Goal: Task Accomplishment & Management: Manage account settings

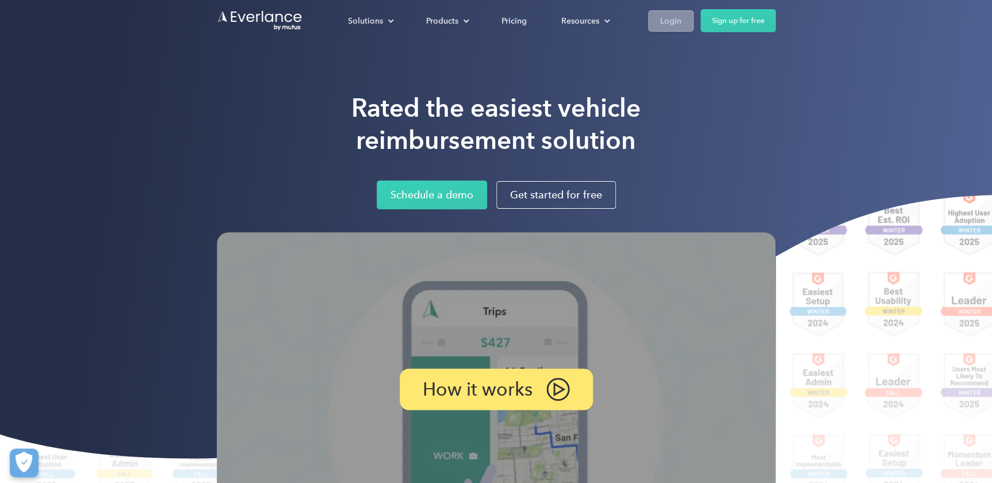
click at [657, 17] on link "Login" at bounding box center [670, 20] width 45 height 21
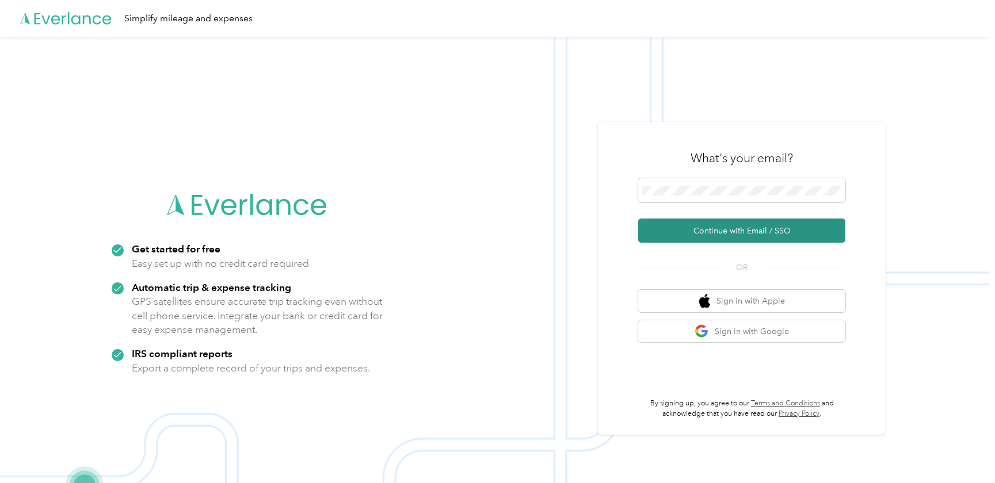
click at [747, 229] on button "Continue with Email / SSO" at bounding box center [741, 231] width 207 height 24
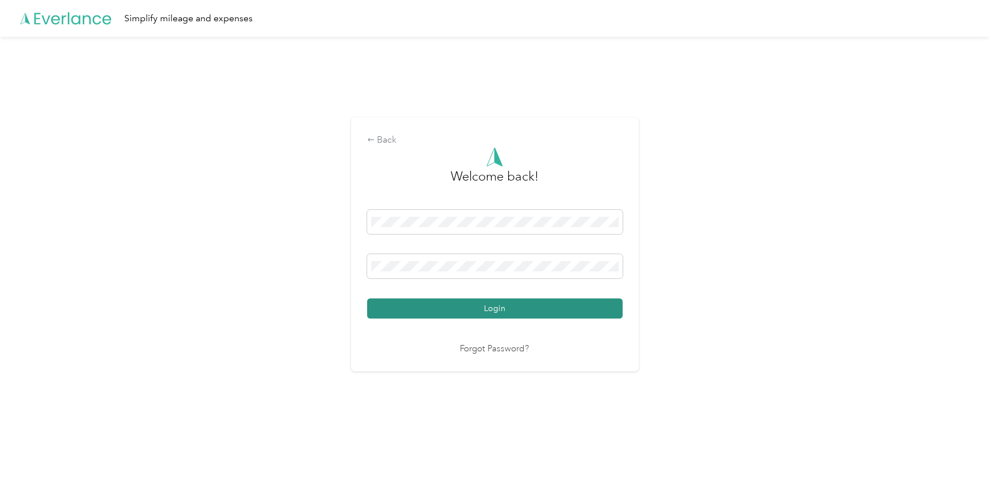
click at [505, 308] on button "Login" at bounding box center [494, 309] width 255 height 20
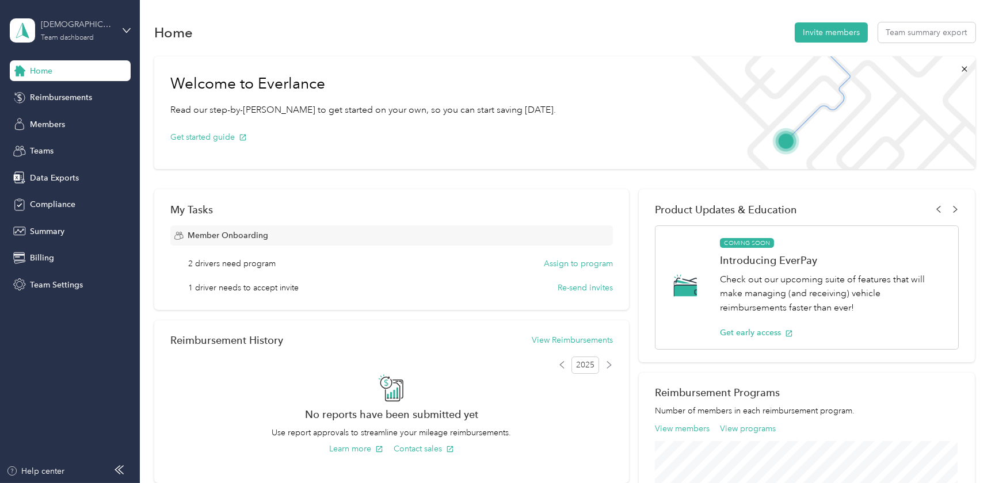
click at [60, 35] on div "Team dashboard" at bounding box center [67, 38] width 53 height 7
click at [47, 121] on div "Personal dashboard" at bounding box center [56, 120] width 72 height 12
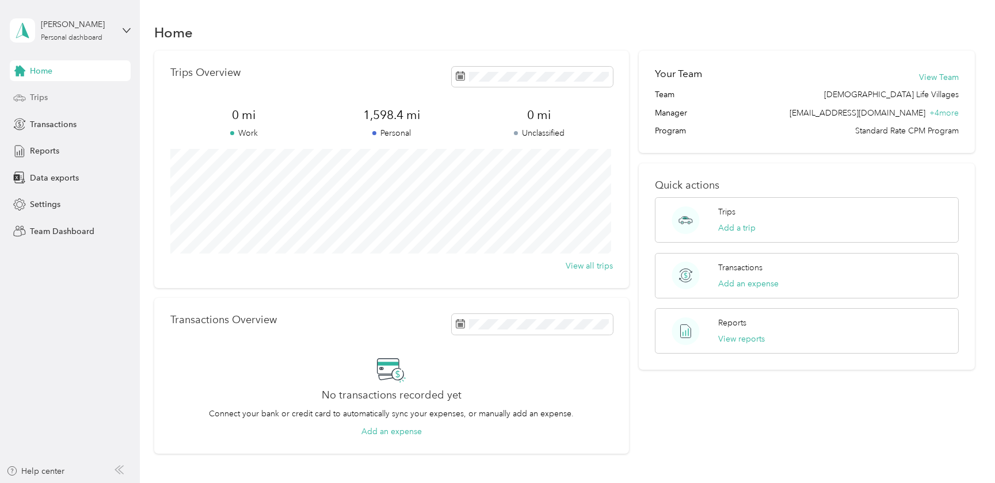
click at [36, 94] on span "Trips" at bounding box center [39, 97] width 18 height 12
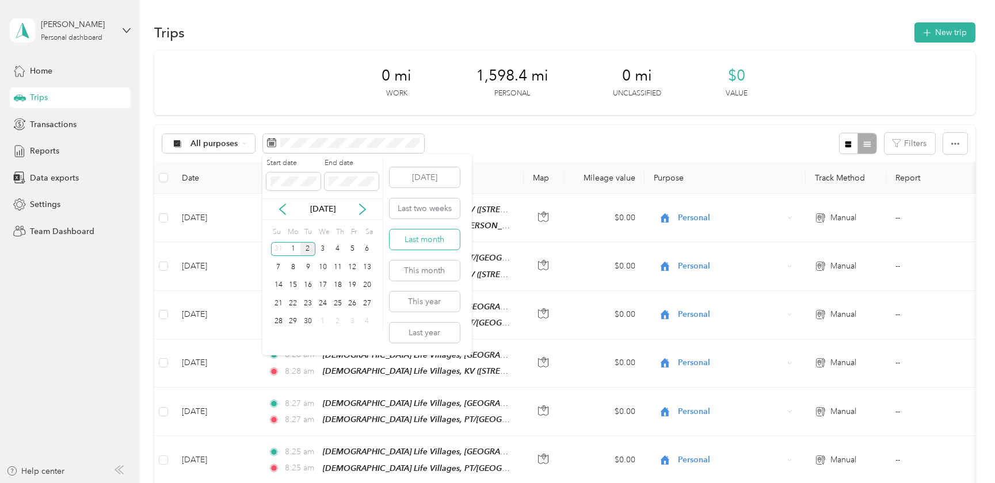
click at [421, 241] on button "Last month" at bounding box center [425, 240] width 70 height 20
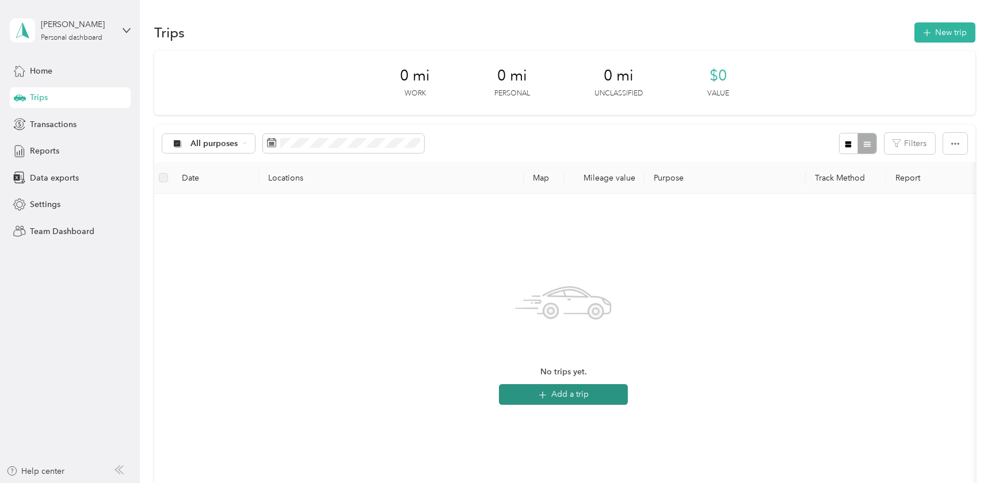
click at [562, 391] on button "Add a trip" at bounding box center [563, 394] width 129 height 21
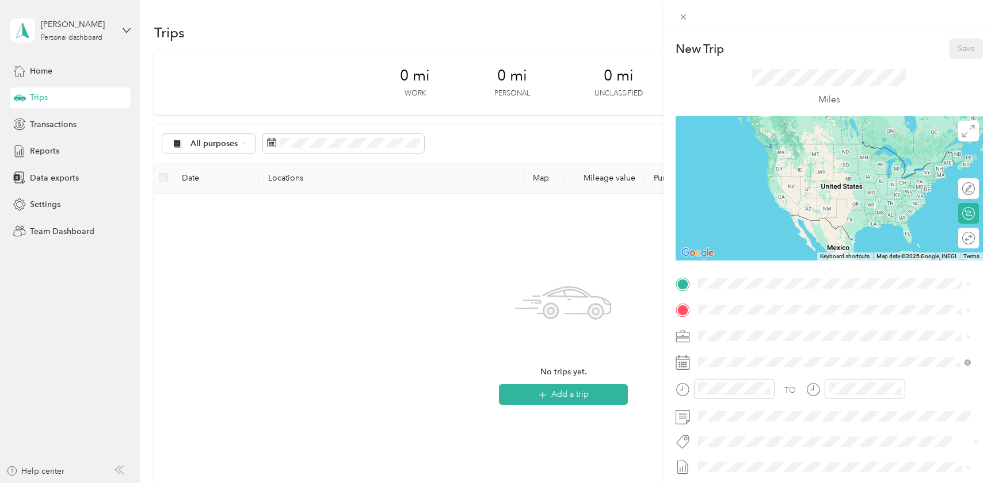
click at [747, 328] on strong "[DEMOGRAPHIC_DATA] Life Villages, [GEOGRAPHIC_DATA]" at bounding box center [835, 329] width 232 height 10
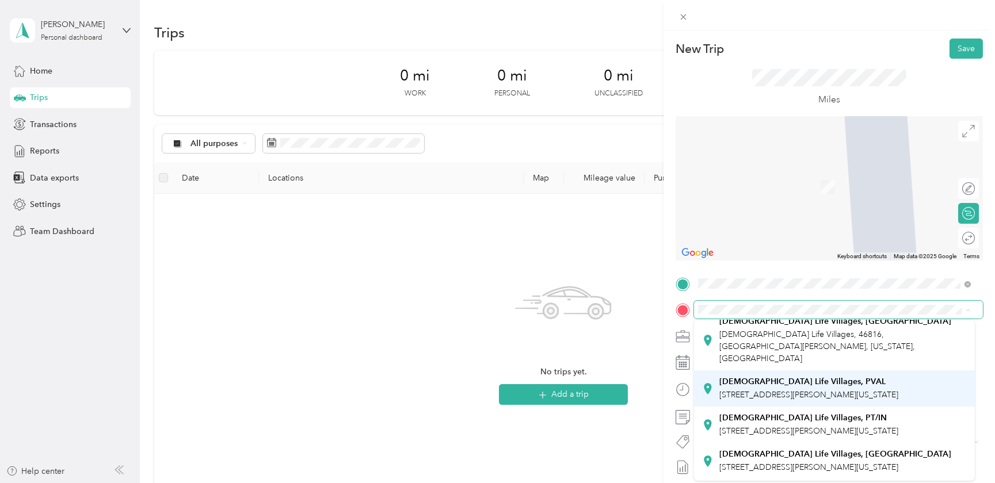
scroll to position [52, 0]
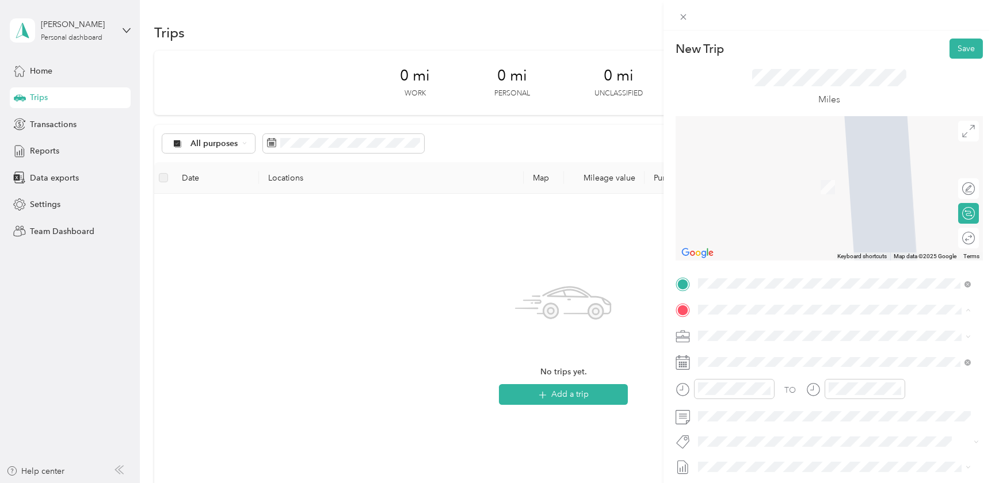
click at [782, 395] on div "[DEMOGRAPHIC_DATA] Life Villages, PT/IN [STREET_ADDRESS][PERSON_NAME][US_STATE]" at bounding box center [808, 407] width 179 height 24
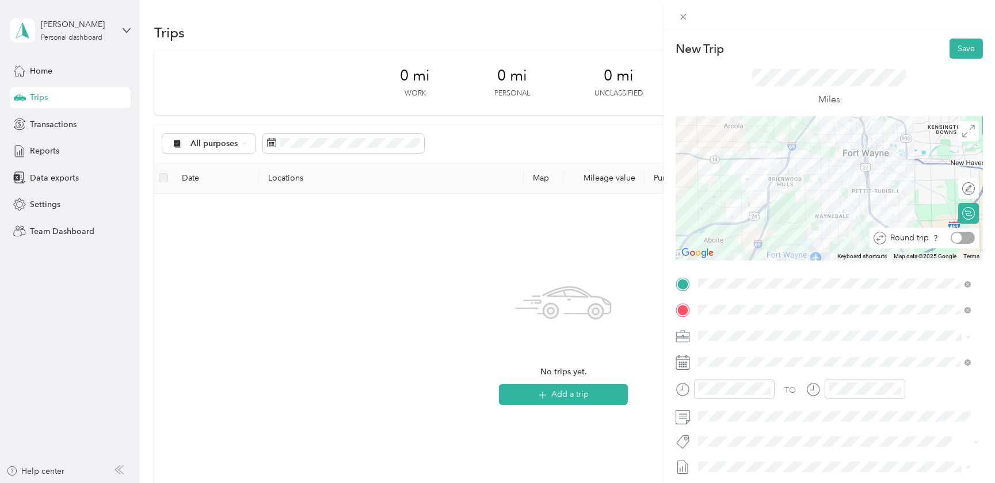
click at [952, 236] on div at bounding box center [957, 238] width 10 height 10
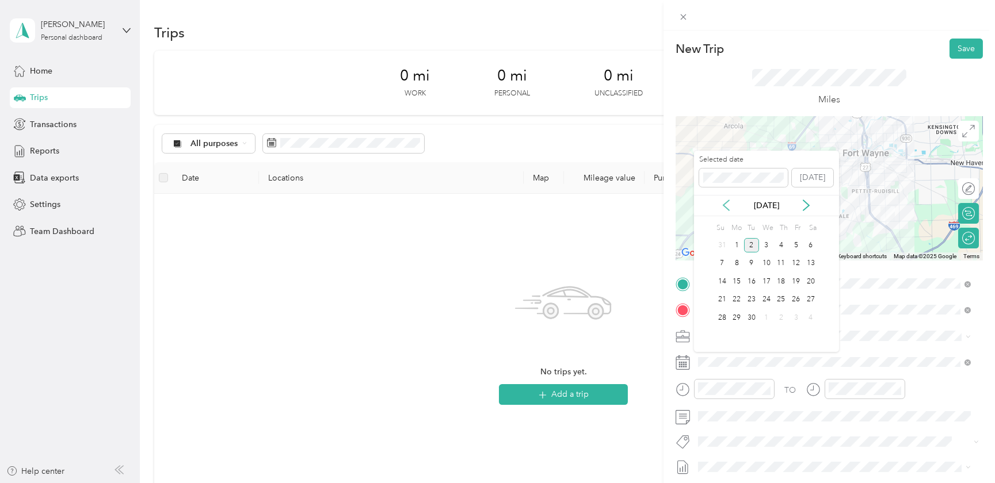
click at [728, 201] on icon at bounding box center [726, 205] width 6 height 10
click at [751, 260] on div "5" at bounding box center [751, 264] width 15 height 14
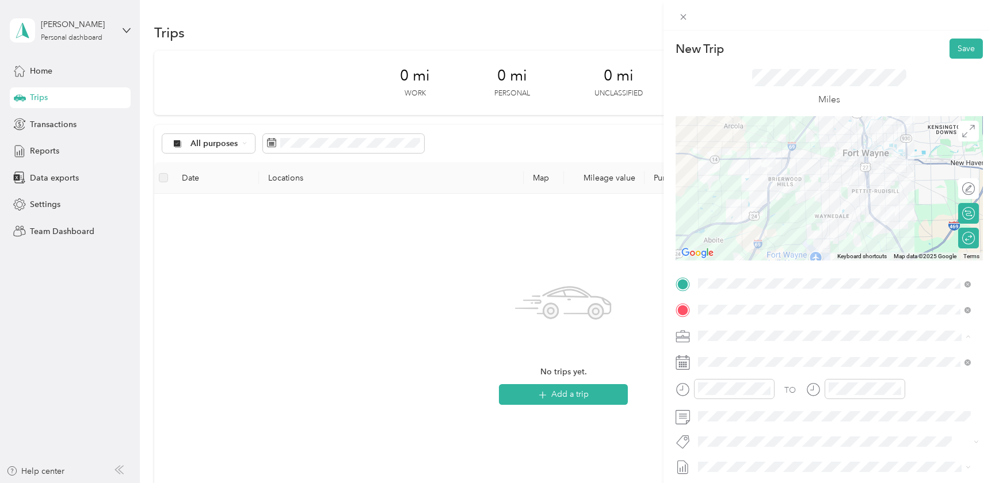
click at [718, 419] on li "Personal" at bounding box center [834, 417] width 281 height 20
click at [959, 47] on button "Save" at bounding box center [965, 49] width 33 height 20
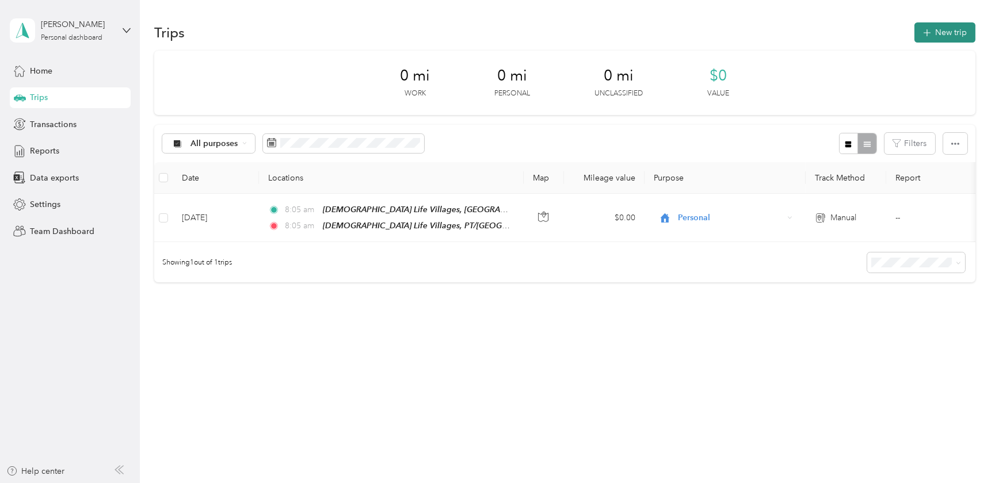
click at [948, 32] on button "New trip" at bounding box center [944, 32] width 61 height 20
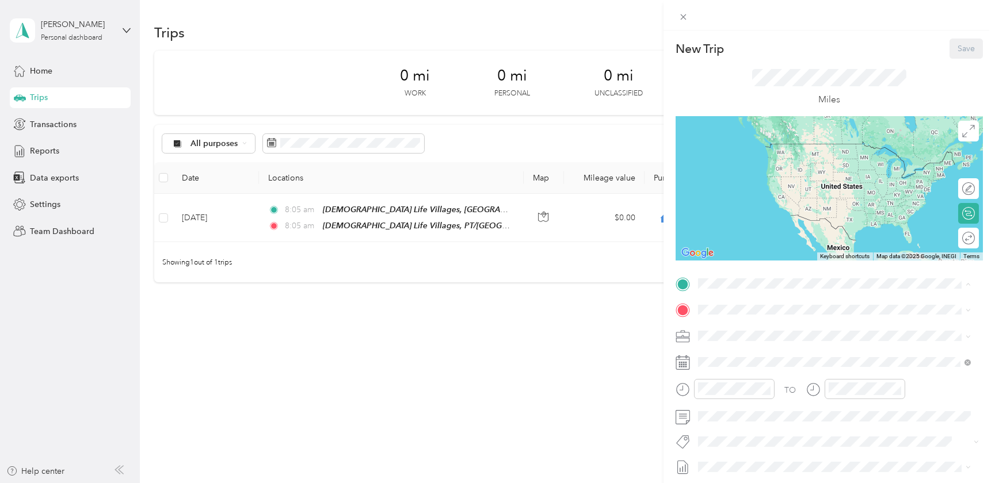
click at [739, 334] on div "[DEMOGRAPHIC_DATA] Life Villages, AB [DEMOGRAPHIC_DATA] Life Villages, 46816, […" at bounding box center [842, 348] width 247 height 48
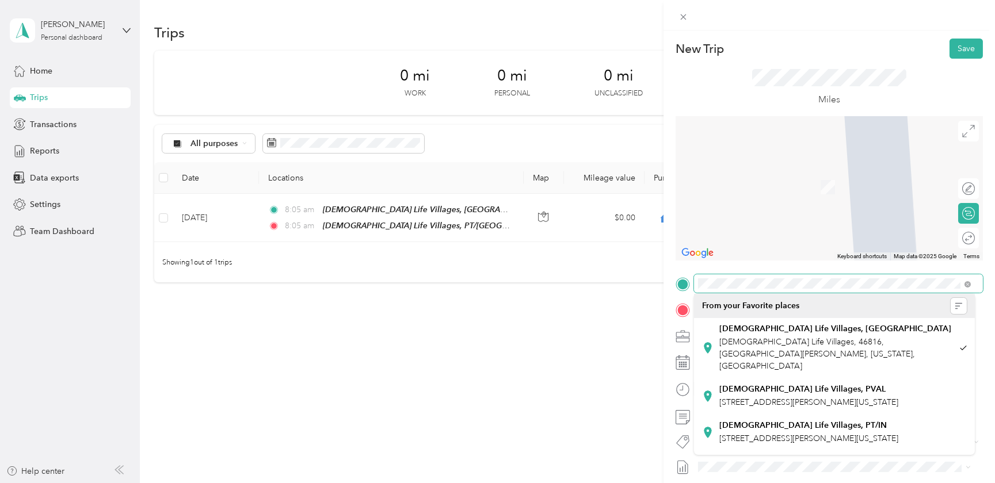
scroll to position [0, 67]
click at [976, 285] on form "New Trip Save This trip cannot be edited because it is either under review, app…" at bounding box center [828, 296] width 331 height 514
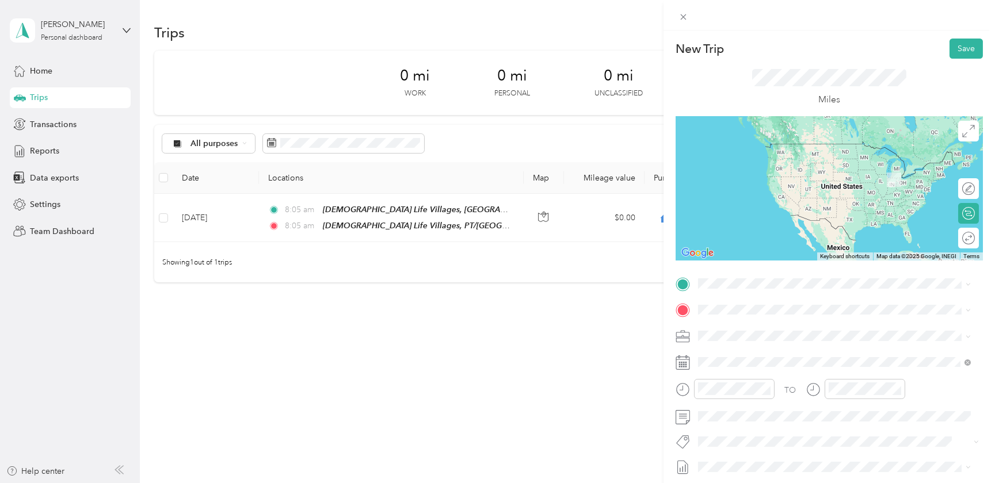
click at [731, 335] on div "Cracker Barrel [STREET_ADDRESS][US_STATE][PERSON_NAME][PERSON_NAME][US_STATE]" at bounding box center [842, 341] width 247 height 36
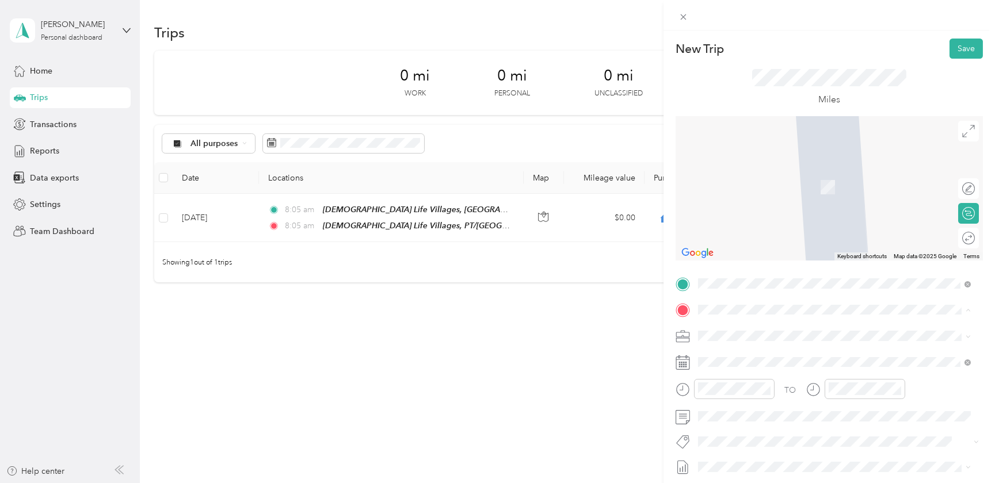
click at [741, 345] on li "[DEMOGRAPHIC_DATA] Life Villages, AB [DEMOGRAPHIC_DATA] Life Villages, 46816, […" at bounding box center [834, 374] width 281 height 60
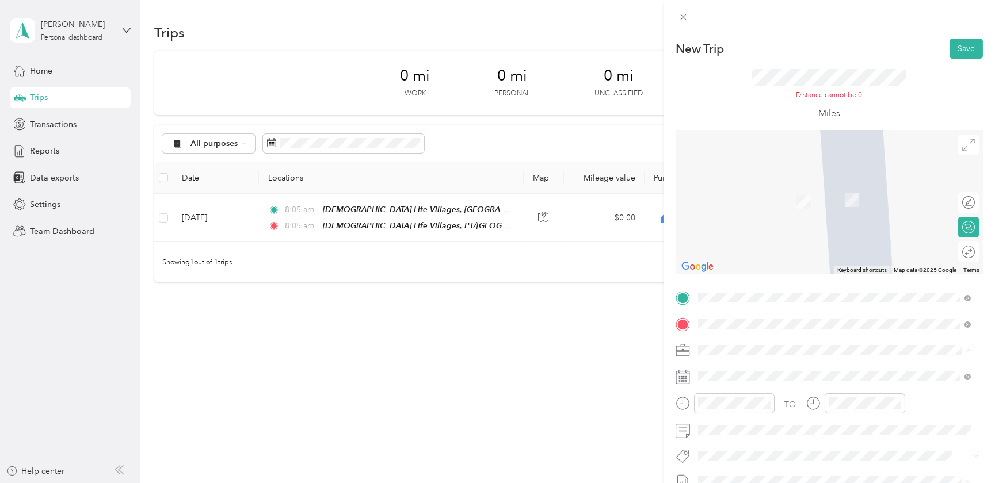
click at [719, 429] on span "Personal" at bounding box center [717, 431] width 30 height 10
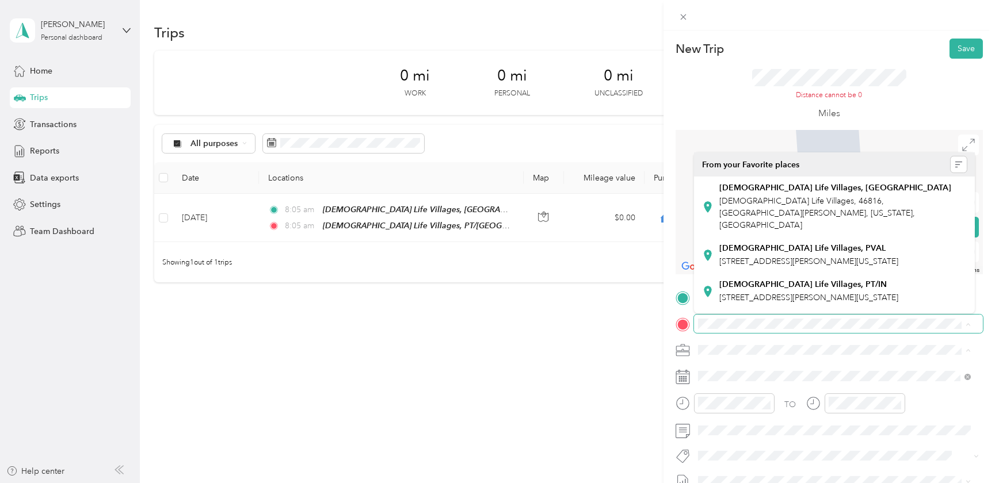
click at [609, 297] on div "New Trip Save This trip cannot be edited because it is either under review, app…" at bounding box center [497, 241] width 995 height 483
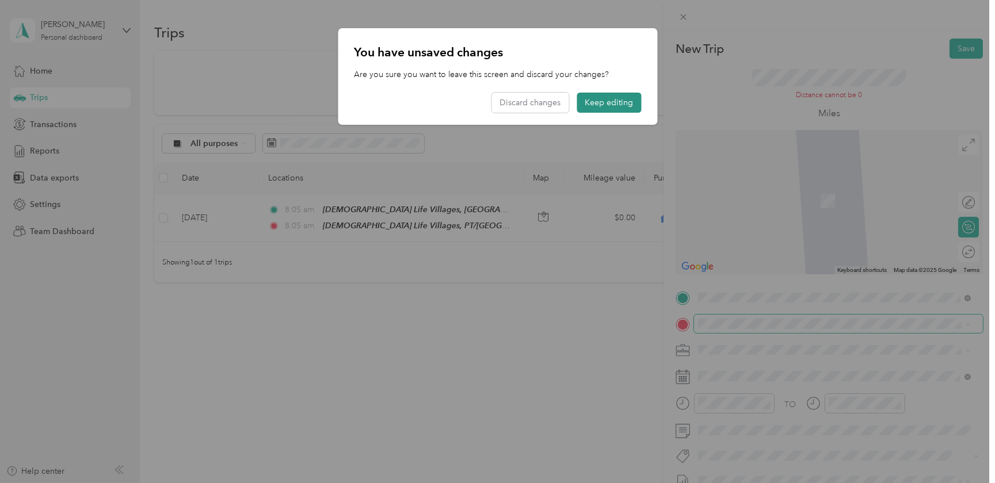
click at [601, 97] on button "Keep editing" at bounding box center [609, 103] width 64 height 20
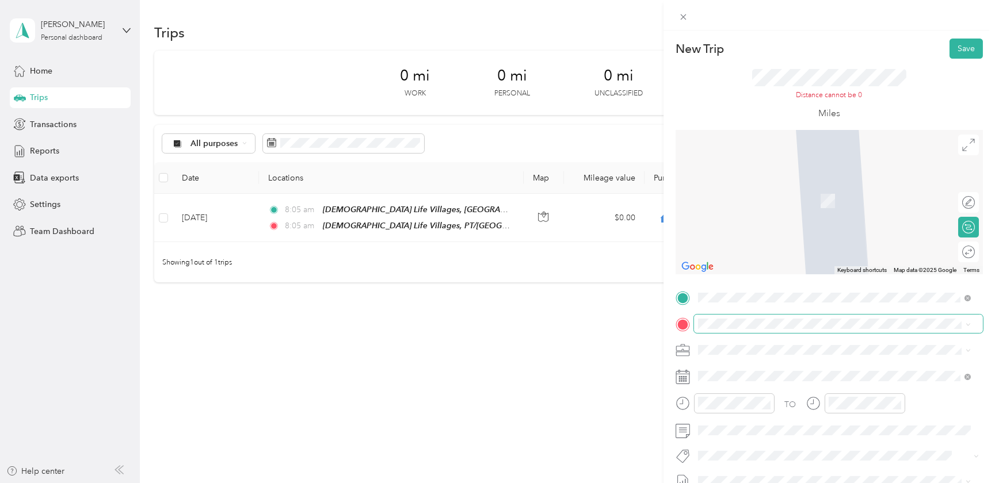
click at [861, 188] on div at bounding box center [828, 203] width 307 height 144
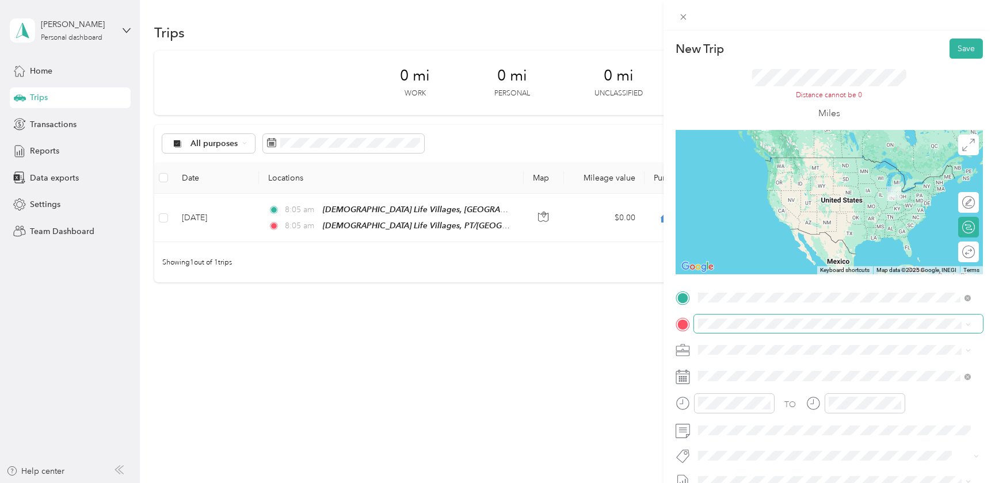
click at [736, 356] on span "[STREET_ADDRESS][US_STATE][PERSON_NAME][PERSON_NAME][US_STATE]" at bounding box center [840, 363] width 243 height 22
click at [744, 194] on div "[DEMOGRAPHIC_DATA] Life Villages, AB [DEMOGRAPHIC_DATA] Life Villages, 46816, […" at bounding box center [842, 207] width 247 height 48
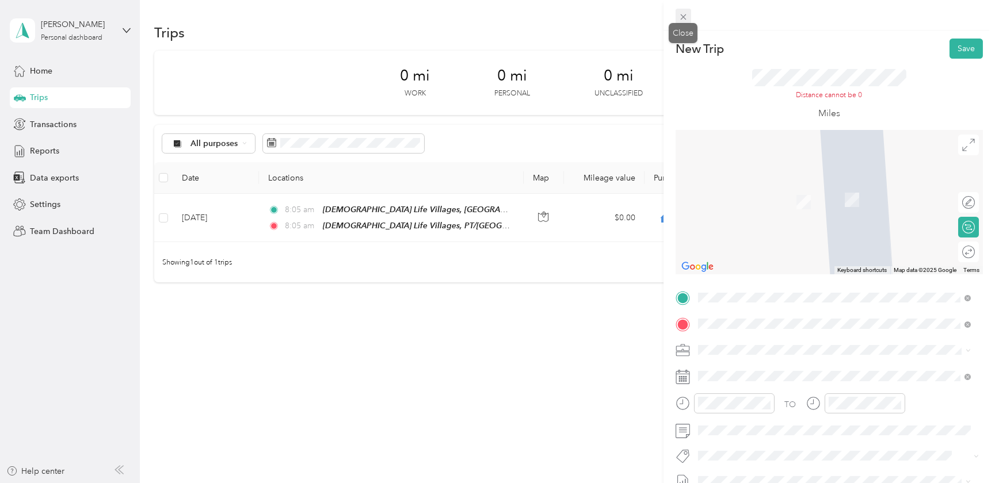
click at [680, 14] on icon at bounding box center [683, 17] width 6 height 6
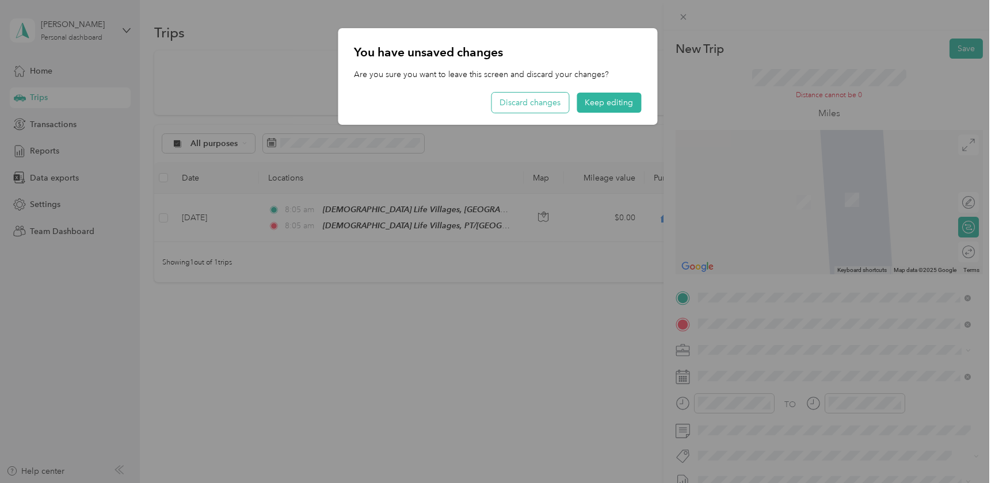
click at [534, 101] on button "Discard changes" at bounding box center [529, 103] width 77 height 20
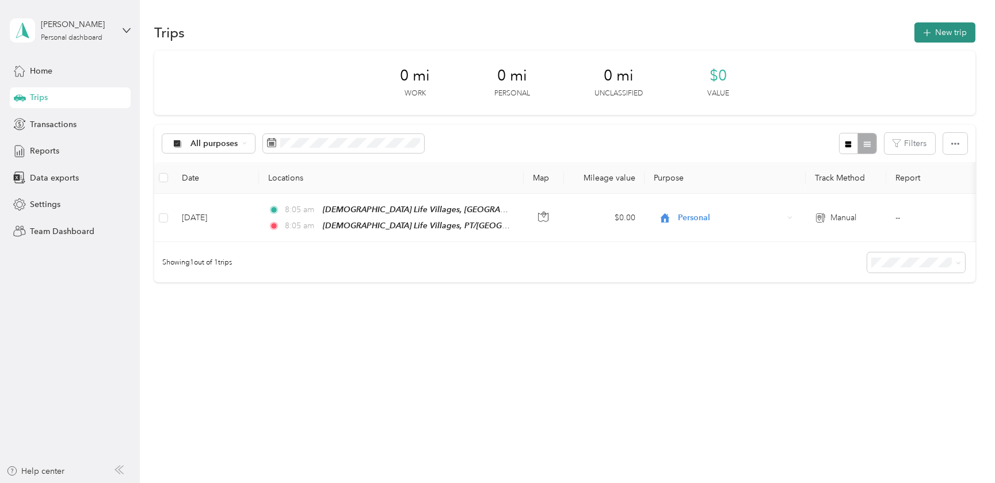
click at [952, 25] on button "New trip" at bounding box center [944, 32] width 61 height 20
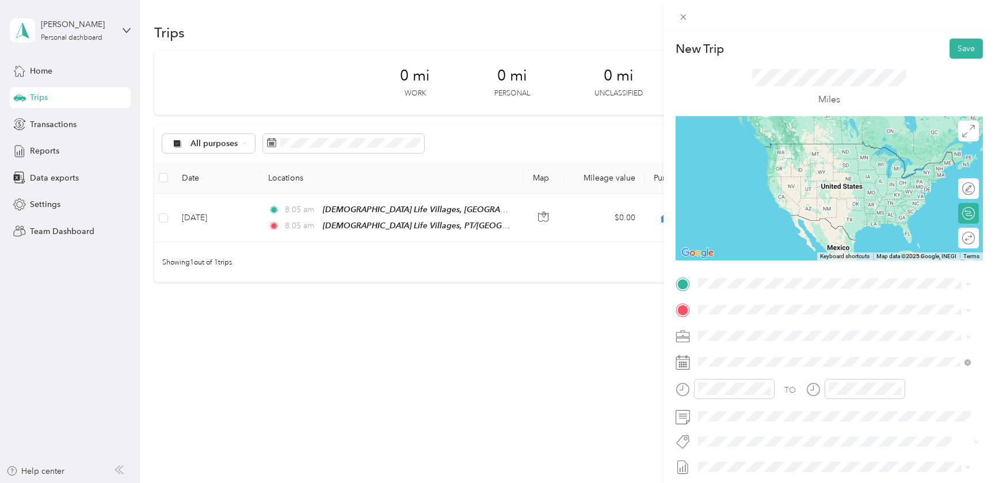
click at [758, 334] on div "Cracker Barrel [STREET_ADDRESS][US_STATE][PERSON_NAME][PERSON_NAME][US_STATE]" at bounding box center [842, 341] width 247 height 36
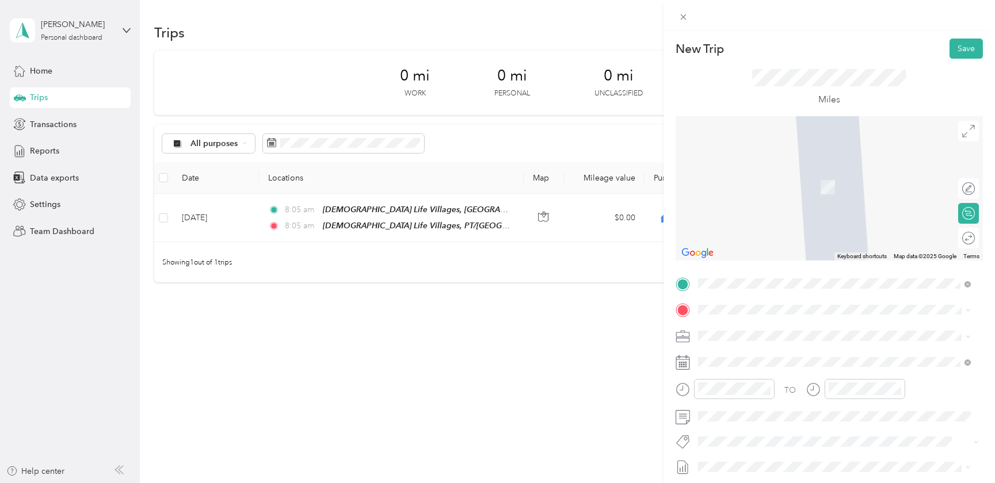
click at [762, 366] on span "[DEMOGRAPHIC_DATA] Life Villages, 46816, [GEOGRAPHIC_DATA][PERSON_NAME], [US_ST…" at bounding box center [817, 377] width 196 height 34
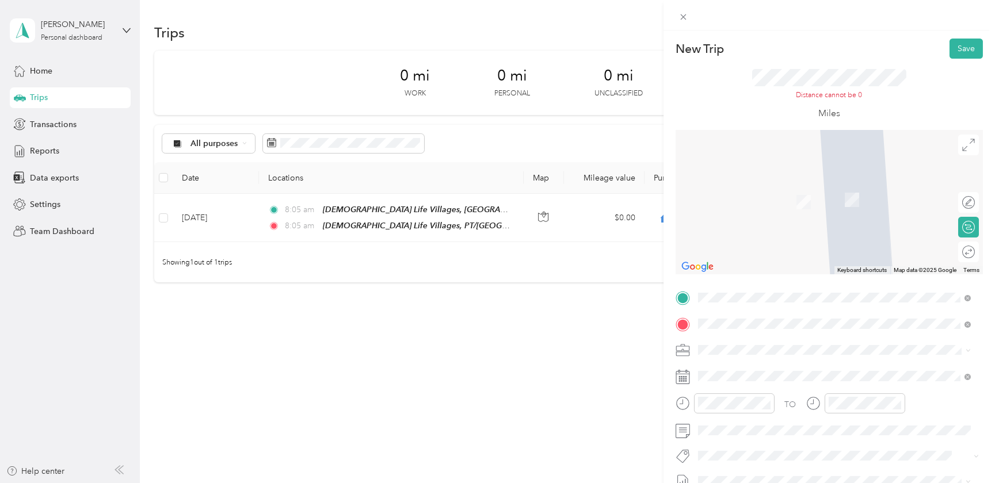
click at [960, 355] on icon at bounding box center [963, 356] width 7 height 7
click at [968, 295] on span at bounding box center [967, 298] width 6 height 10
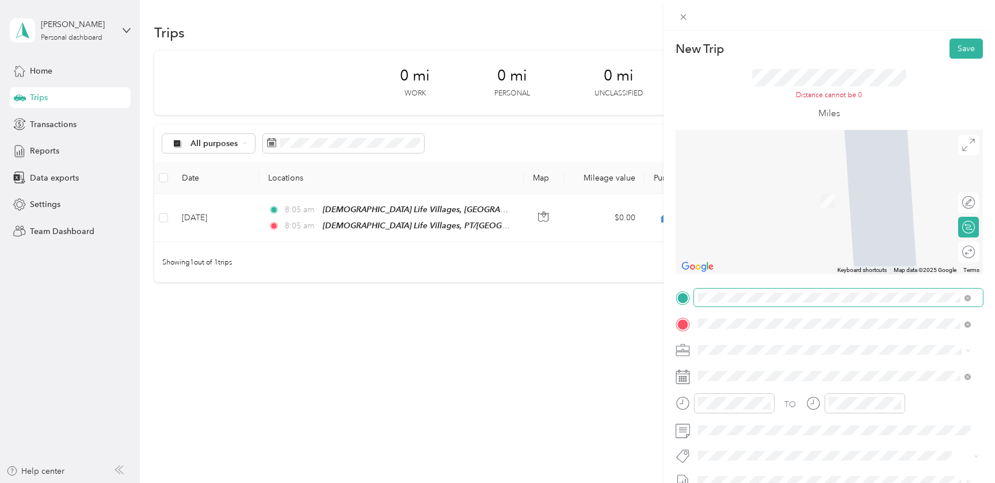
click at [759, 334] on li "Cracker Barrel [STREET_ADDRESS][US_STATE][PERSON_NAME][PERSON_NAME][US_STATE]" at bounding box center [834, 356] width 281 height 48
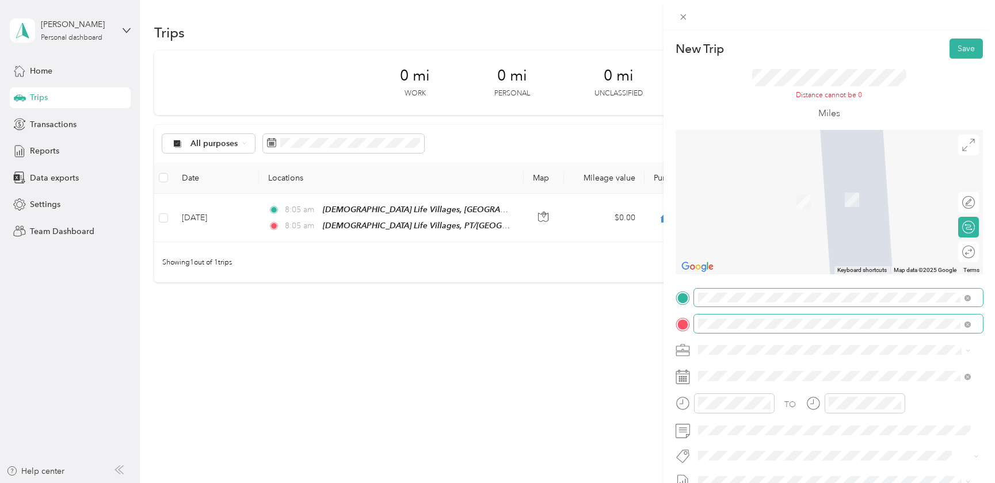
click at [726, 330] on span at bounding box center [838, 324] width 289 height 18
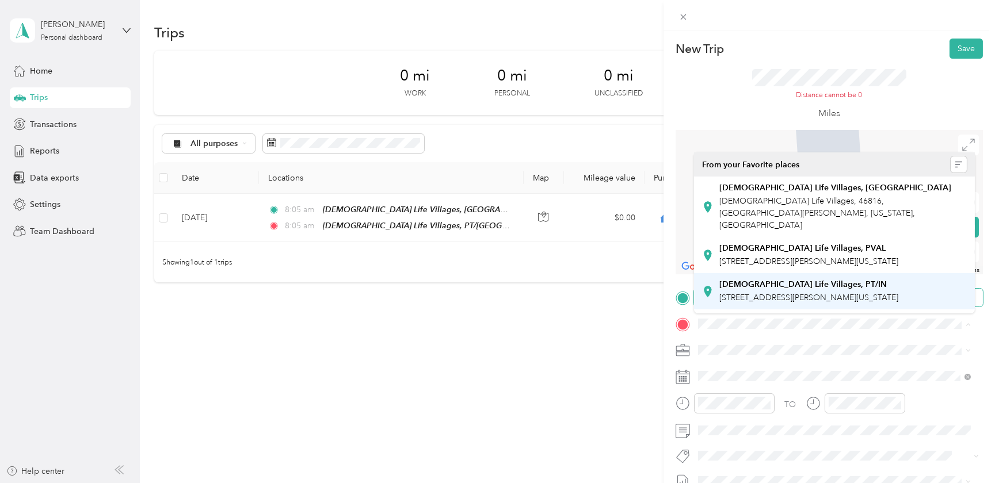
click at [783, 280] on strong "[DEMOGRAPHIC_DATA] Life Villages, PT/IN" at bounding box center [802, 285] width 167 height 10
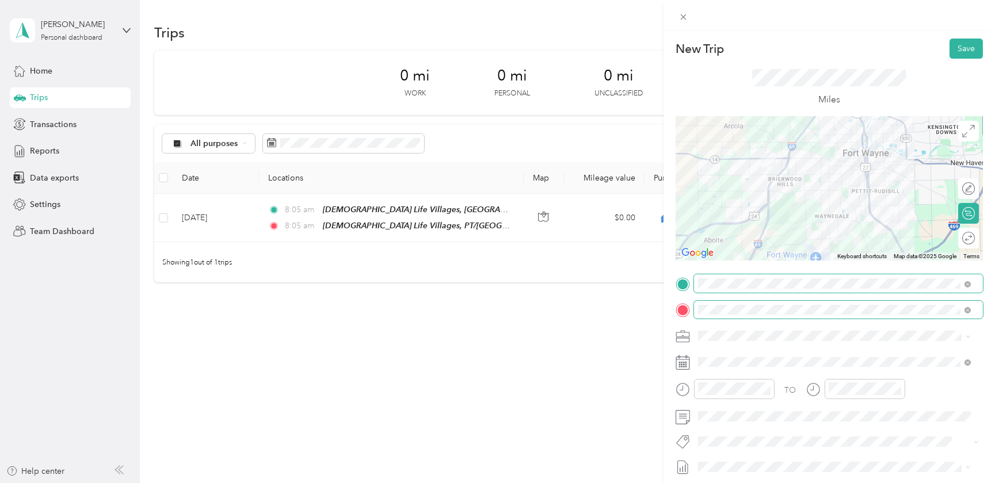
click at [971, 311] on span at bounding box center [965, 310] width 10 height 8
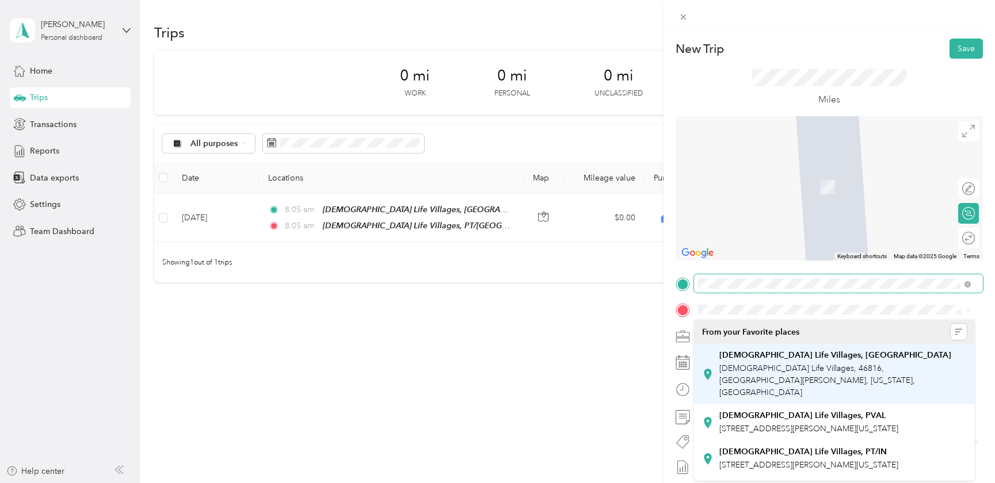
click at [816, 356] on div "[DEMOGRAPHIC_DATA] Life Villages, [GEOGRAPHIC_DATA]" at bounding box center [842, 355] width 247 height 10
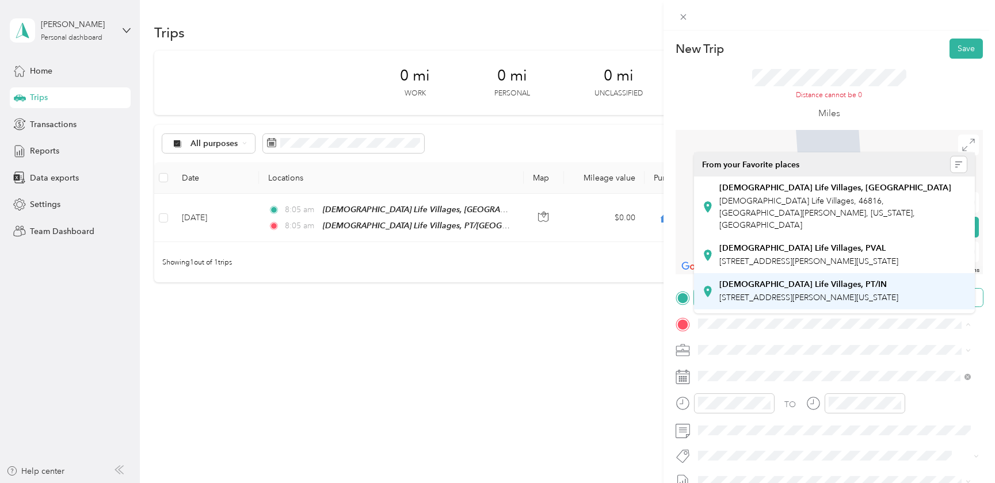
click at [898, 280] on div "[DEMOGRAPHIC_DATA] Life Villages, PT/IN [STREET_ADDRESS][PERSON_NAME][US_STATE]" at bounding box center [808, 292] width 179 height 24
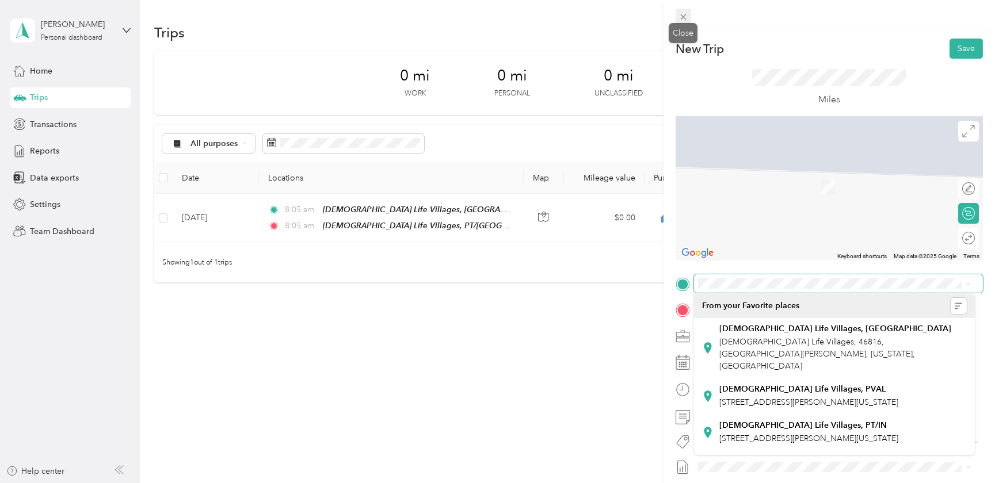
click at [684, 17] on icon at bounding box center [683, 17] width 10 height 10
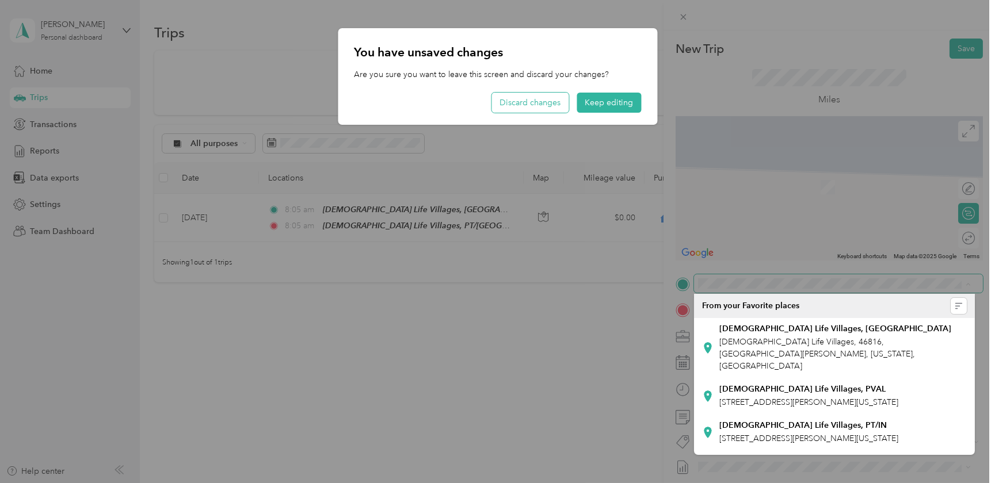
click at [534, 106] on button "Discard changes" at bounding box center [529, 103] width 77 height 20
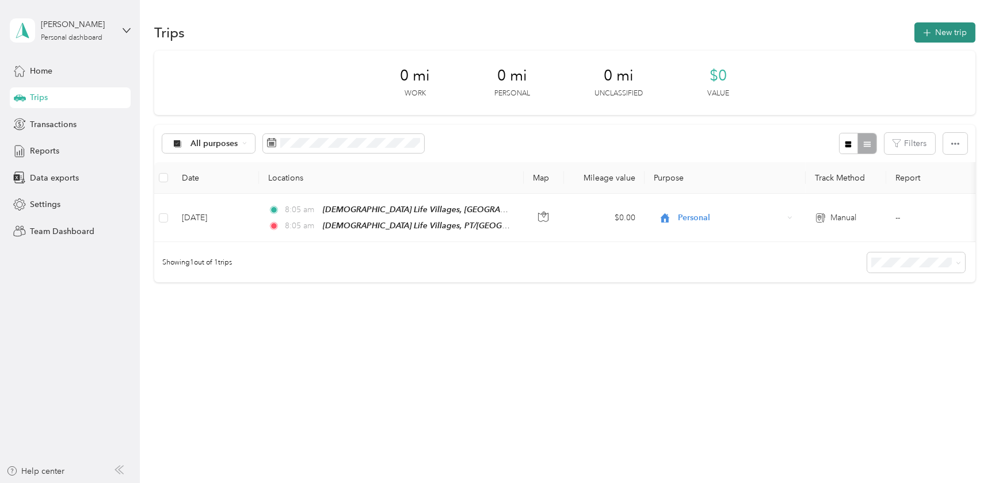
click at [949, 29] on button "New trip" at bounding box center [944, 32] width 61 height 20
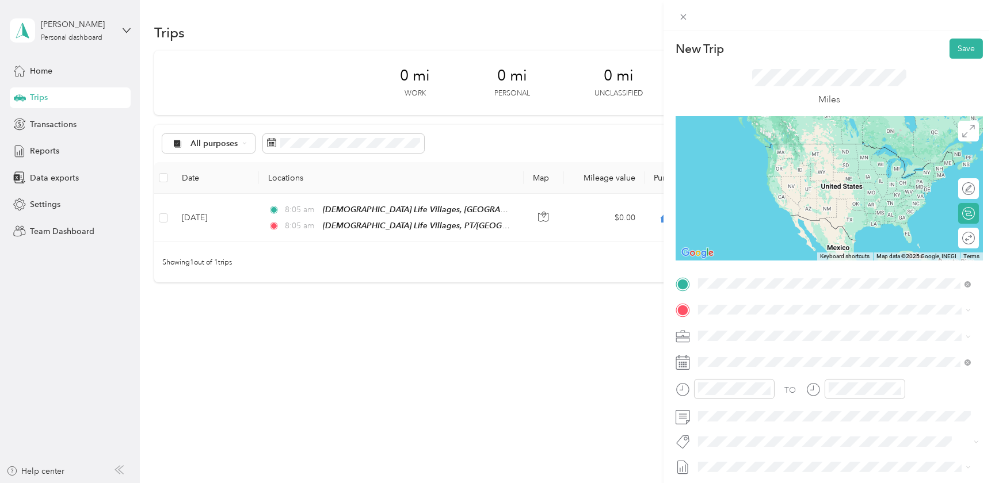
click at [760, 334] on div "Cracker Barrel [STREET_ADDRESS][US_STATE][PERSON_NAME][PERSON_NAME][US_STATE]" at bounding box center [842, 342] width 247 height 36
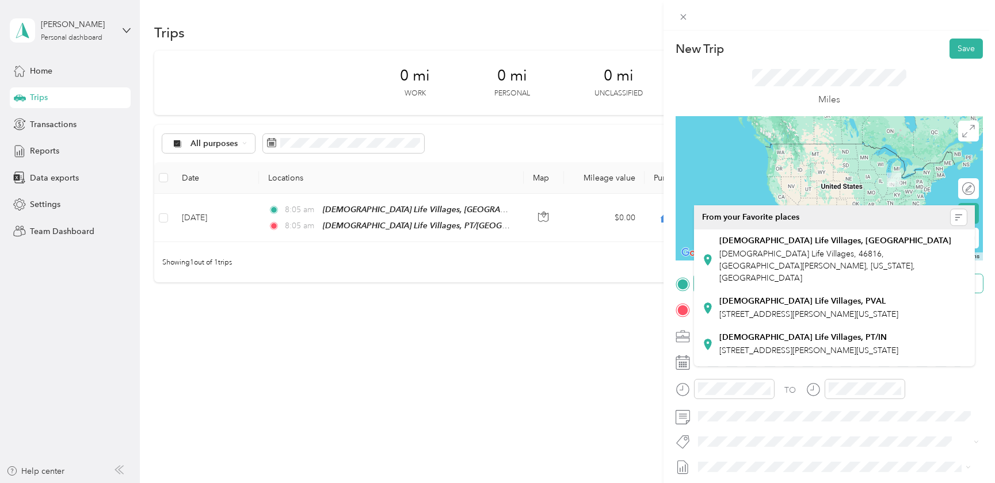
scroll to position [119, 0]
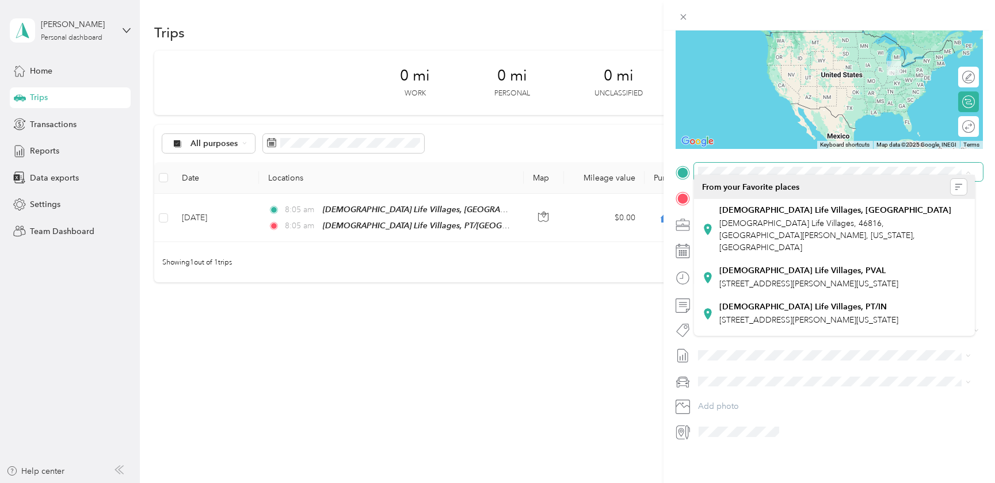
click at [725, 163] on span at bounding box center [838, 172] width 289 height 18
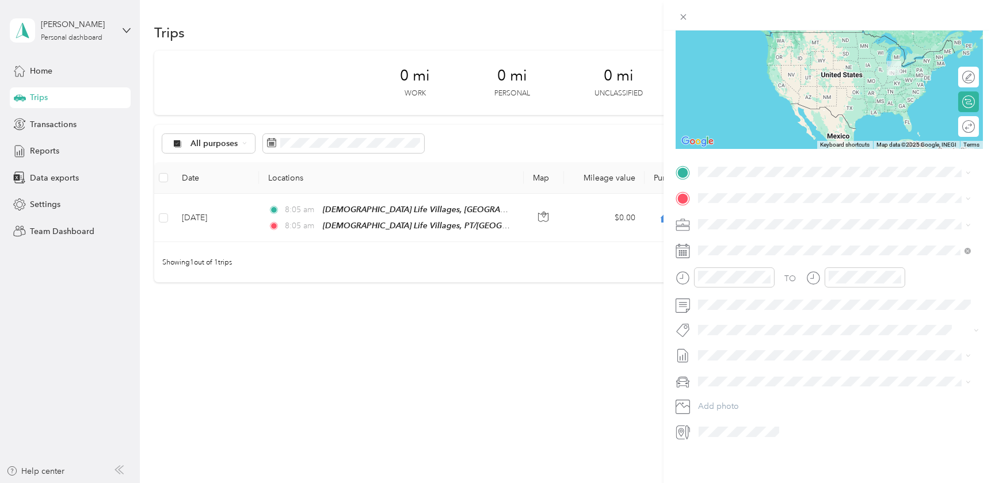
click at [759, 280] on span "[STREET_ADDRESS][US_STATE][PERSON_NAME][US_STATE]" at bounding box center [829, 275] width 221 height 10
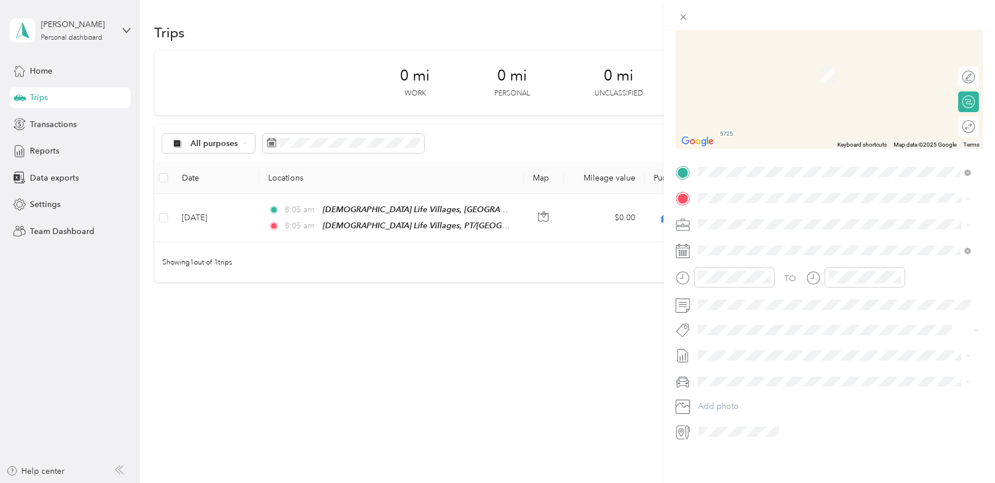
click at [764, 245] on span "[DEMOGRAPHIC_DATA] Life Villages, 46816, [GEOGRAPHIC_DATA][PERSON_NAME], [US_ST…" at bounding box center [817, 262] width 196 height 34
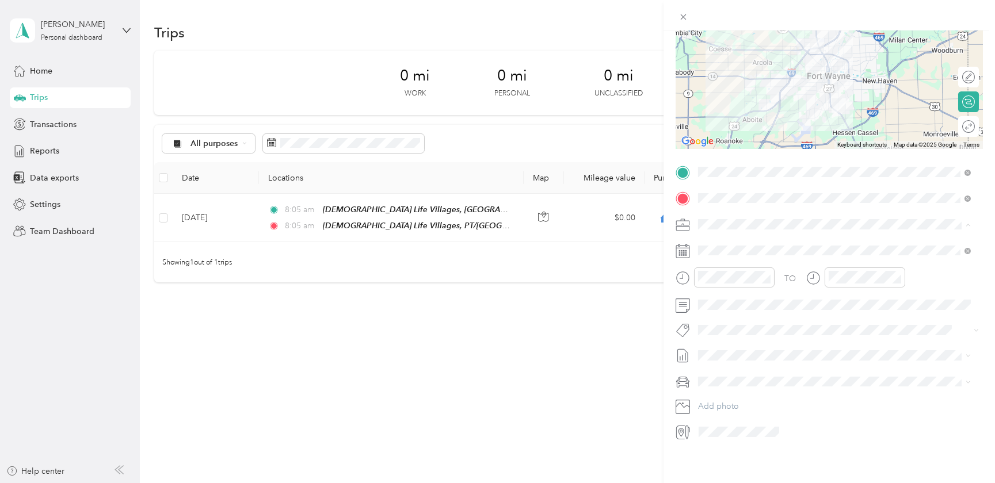
click at [719, 297] on div "Personal" at bounding box center [834, 298] width 265 height 12
click at [678, 244] on icon at bounding box center [682, 251] width 14 height 14
click at [727, 310] on icon at bounding box center [726, 309] width 12 height 12
click at [795, 365] on div "8" at bounding box center [795, 367] width 15 height 14
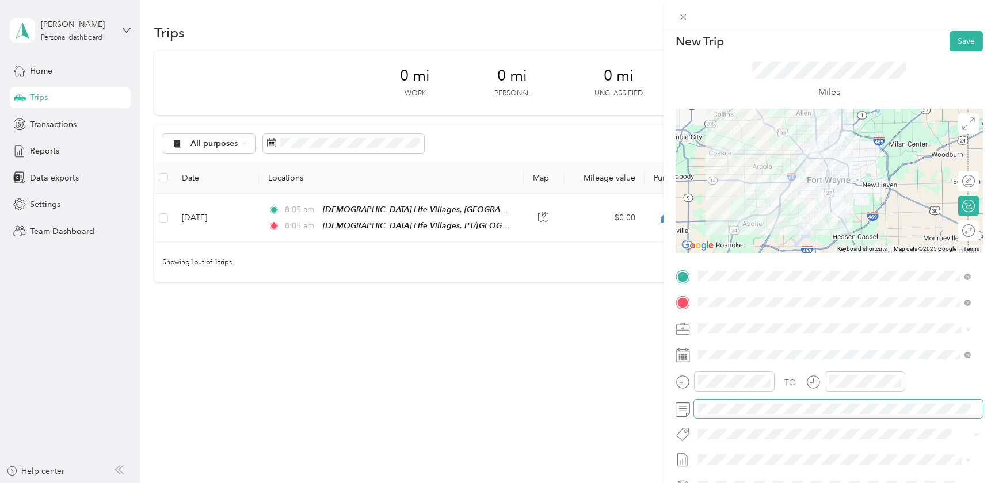
scroll to position [0, 0]
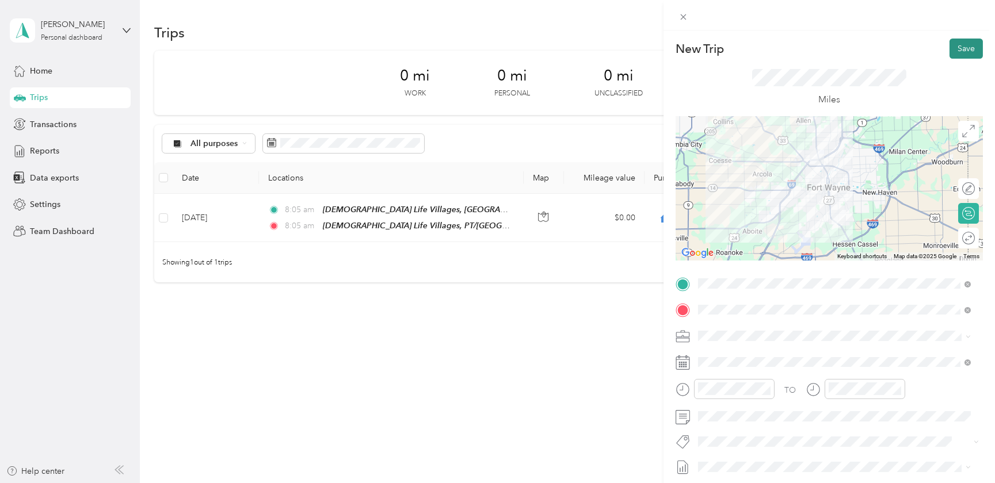
click at [962, 46] on button "Save" at bounding box center [965, 49] width 33 height 20
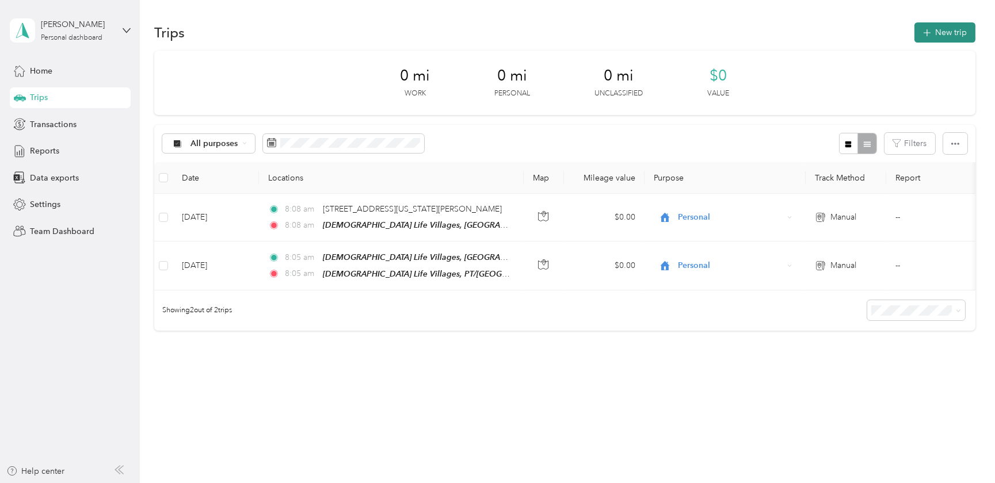
click at [941, 29] on button "New trip" at bounding box center [944, 32] width 61 height 20
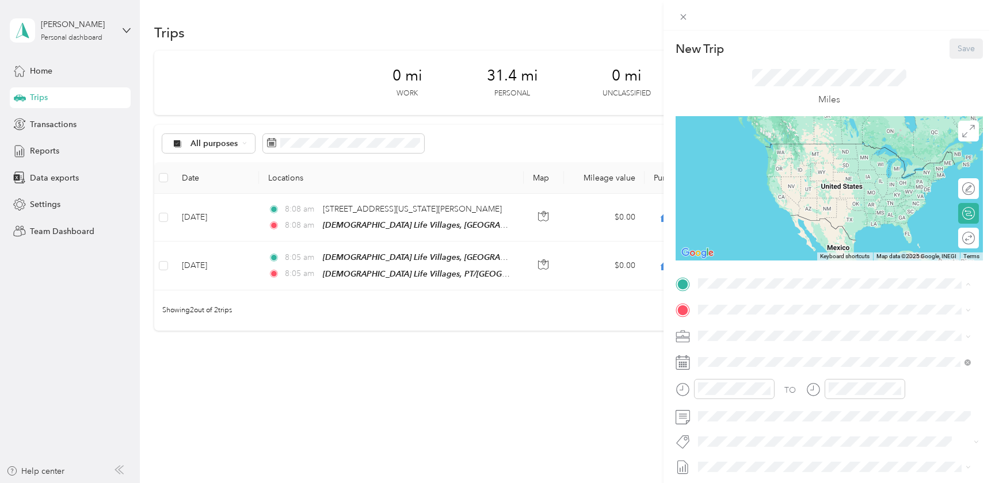
click at [747, 325] on strong "[DEMOGRAPHIC_DATA] Life Villages, [GEOGRAPHIC_DATA]" at bounding box center [835, 329] width 232 height 10
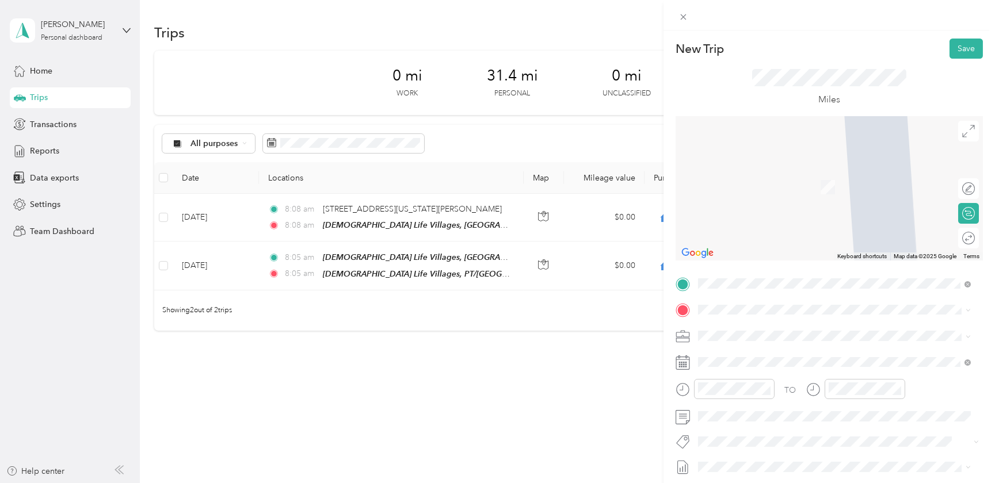
click at [751, 408] on div "[DEMOGRAPHIC_DATA] Life Villages, PVAL [STREET_ADDRESS][PERSON_NAME][US_STATE]" at bounding box center [808, 420] width 179 height 24
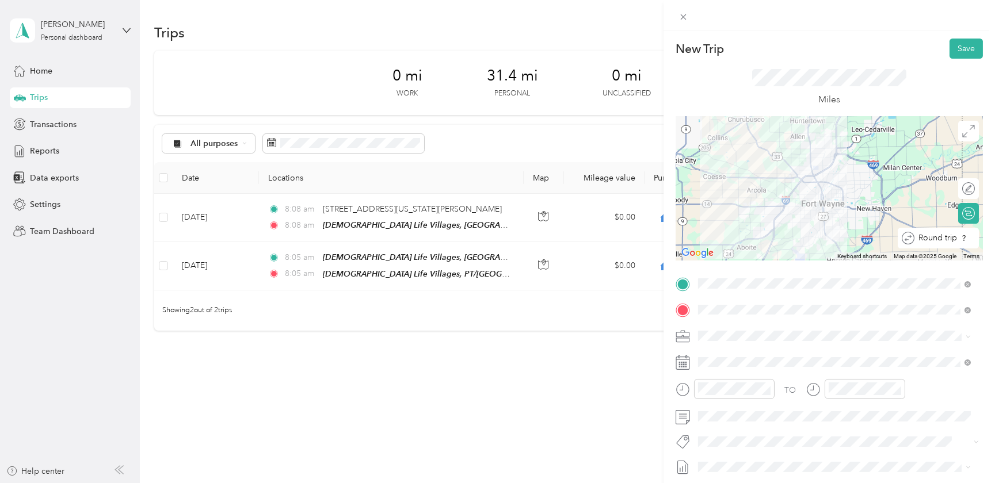
click at [979, 239] on div at bounding box center [979, 238] width 0 height 12
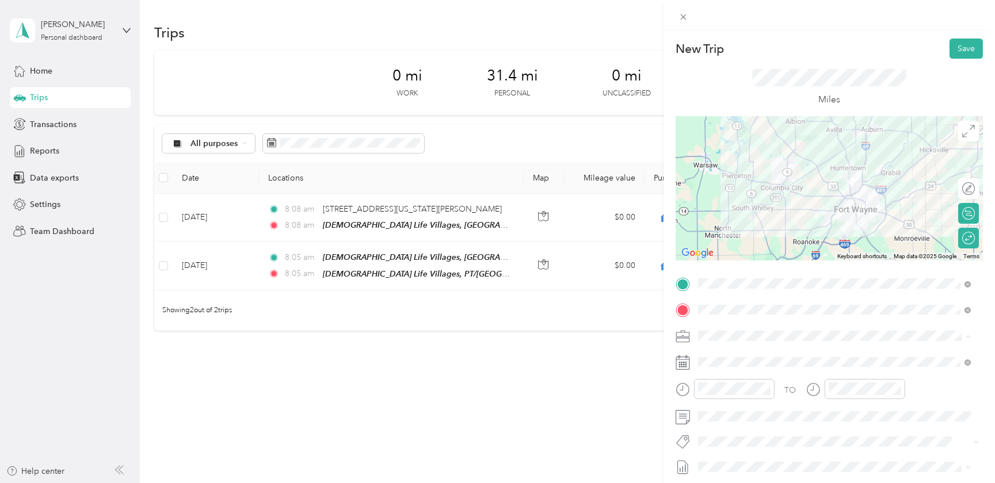
click at [724, 414] on span "Personal" at bounding box center [717, 417] width 30 height 10
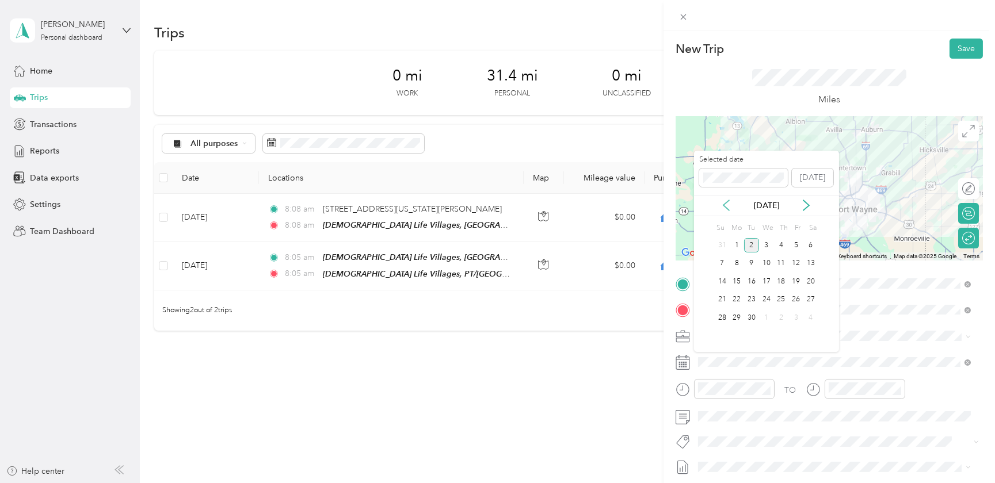
click at [726, 200] on icon at bounding box center [726, 206] width 12 height 12
click at [766, 300] on div "20" at bounding box center [766, 300] width 15 height 14
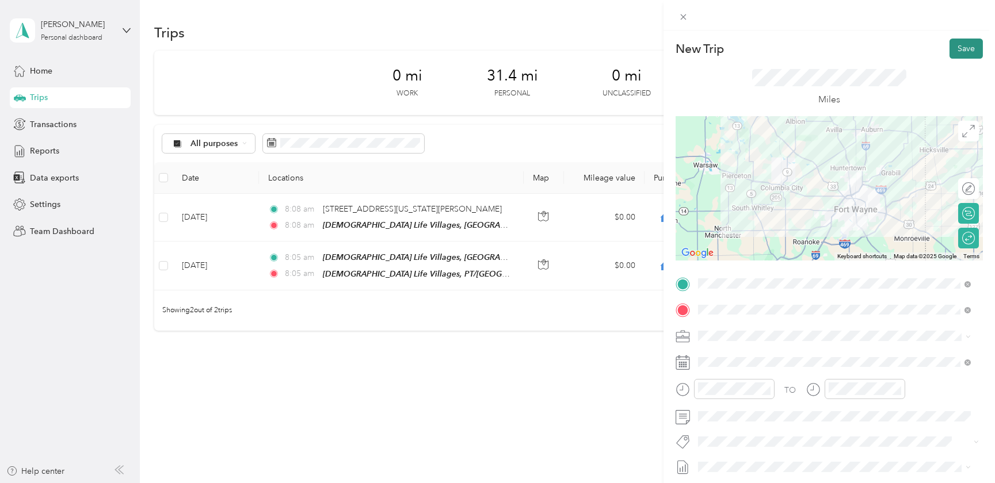
click at [967, 48] on button "Save" at bounding box center [965, 49] width 33 height 20
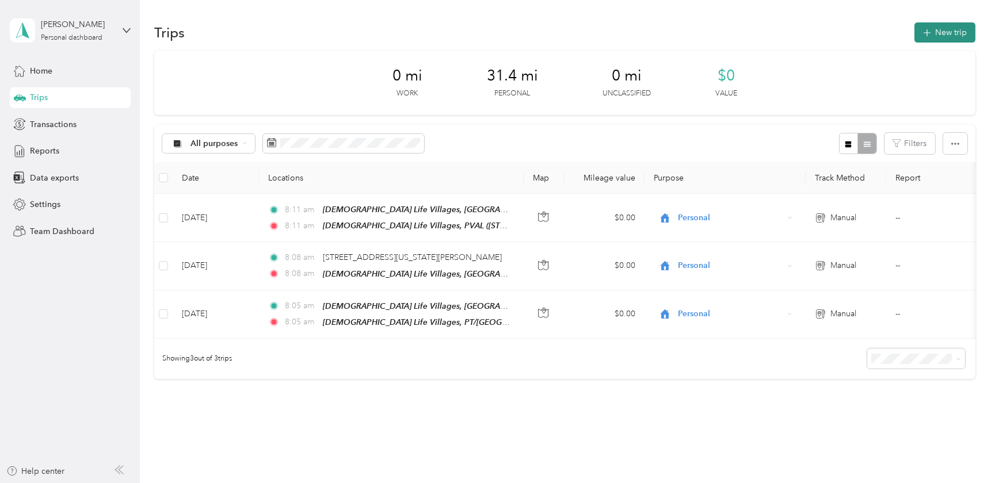
click at [937, 28] on button "New trip" at bounding box center [944, 32] width 61 height 20
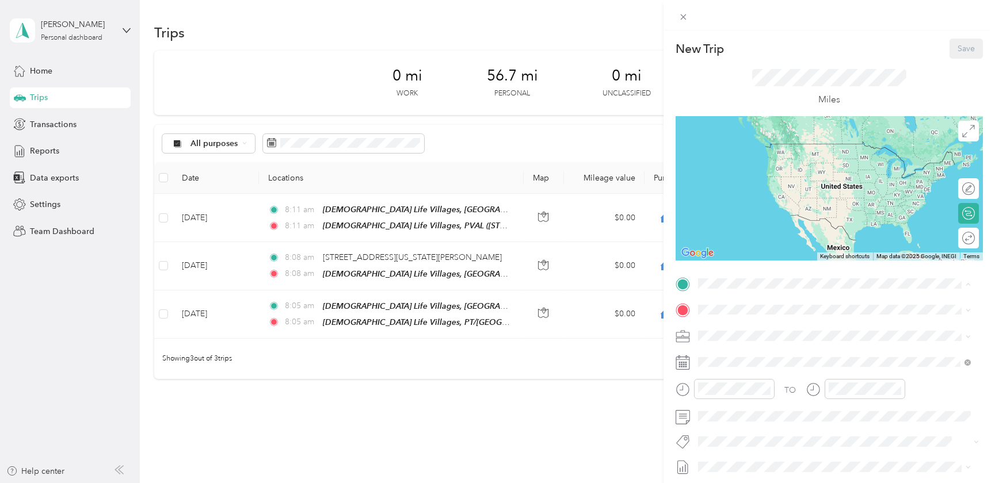
click at [748, 329] on strong "[DEMOGRAPHIC_DATA] Life Villages, [GEOGRAPHIC_DATA]" at bounding box center [835, 329] width 232 height 10
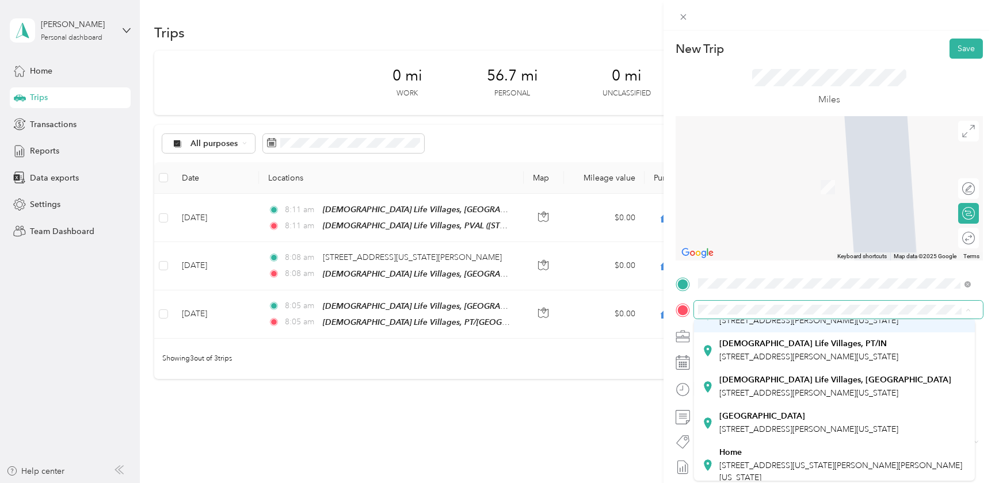
scroll to position [156, 0]
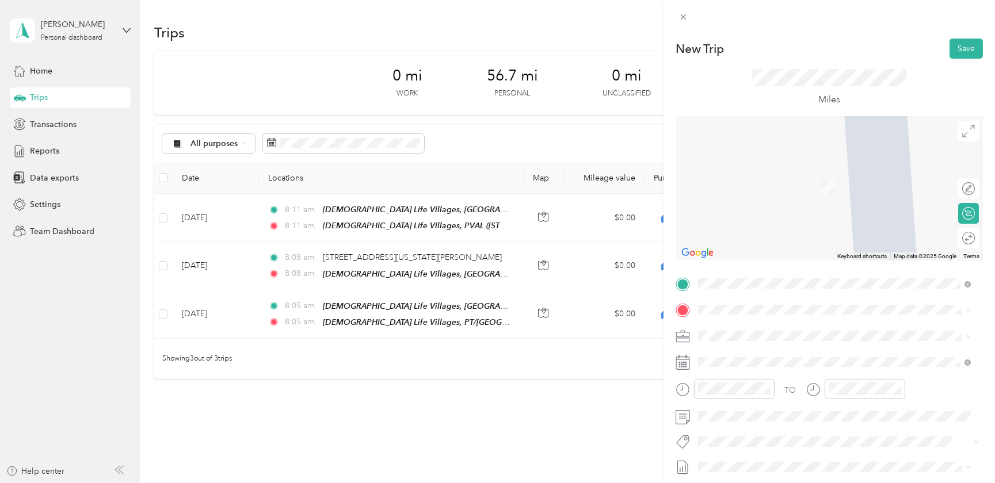
click at [782, 376] on span "[STREET_ADDRESS][PERSON_NAME][US_STATE]" at bounding box center [808, 381] width 179 height 10
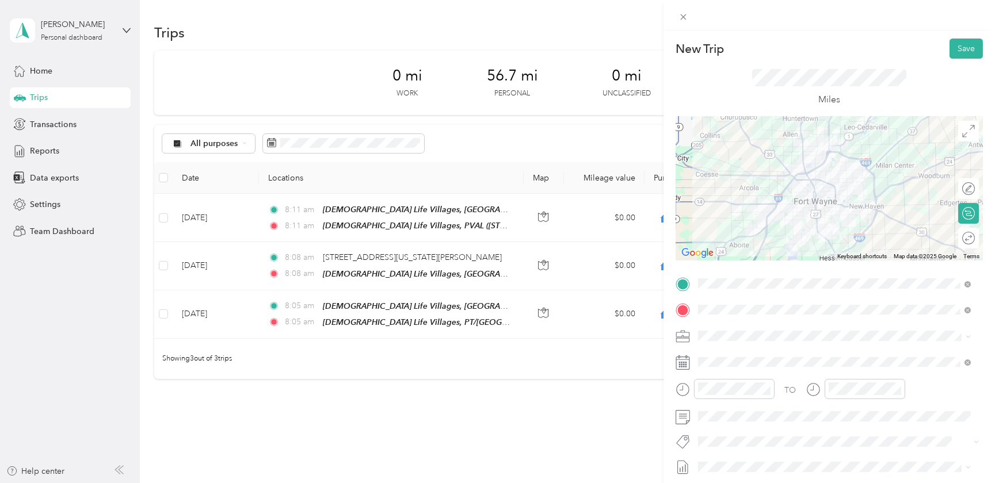
click at [721, 417] on div "Personal" at bounding box center [834, 416] width 265 height 12
click at [961, 236] on div at bounding box center [962, 238] width 24 height 12
click at [682, 362] on icon at bounding box center [682, 363] width 14 height 14
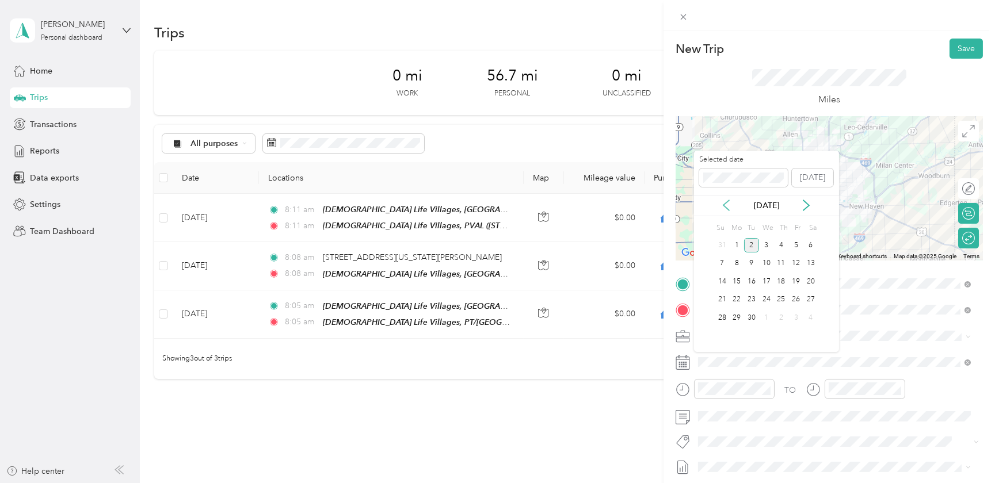
click at [729, 205] on icon at bounding box center [726, 206] width 12 height 12
click at [736, 315] on div "25" at bounding box center [736, 318] width 15 height 14
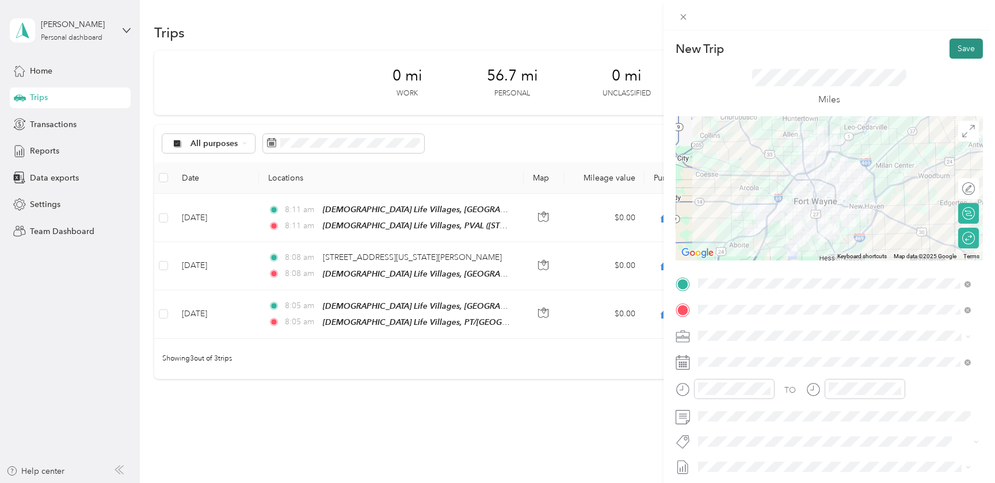
click at [955, 48] on button "Save" at bounding box center [965, 49] width 33 height 20
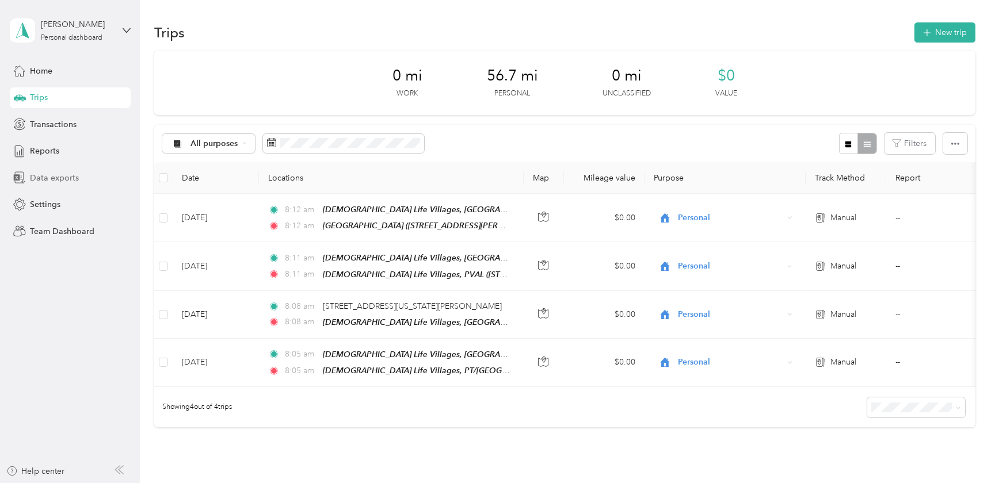
click at [49, 174] on span "Data exports" at bounding box center [54, 178] width 49 height 12
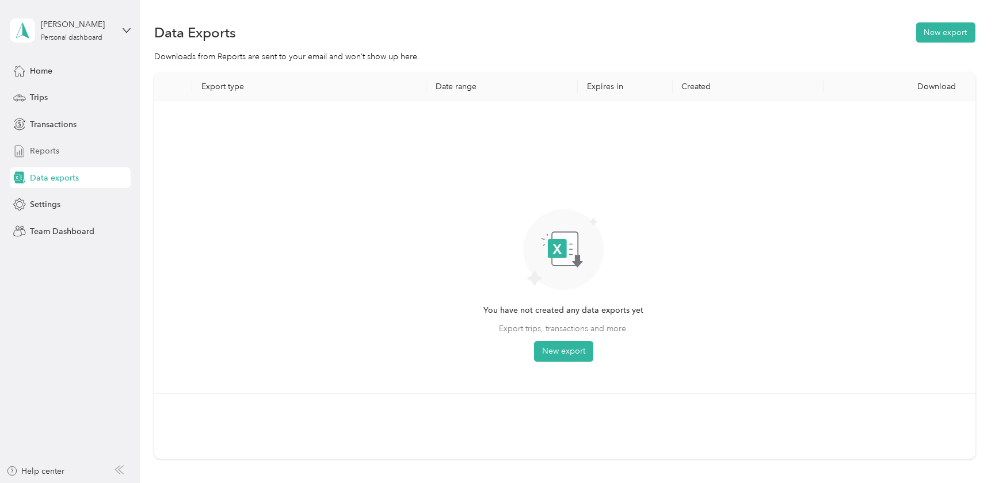
click at [37, 155] on span "Reports" at bounding box center [44, 151] width 29 height 12
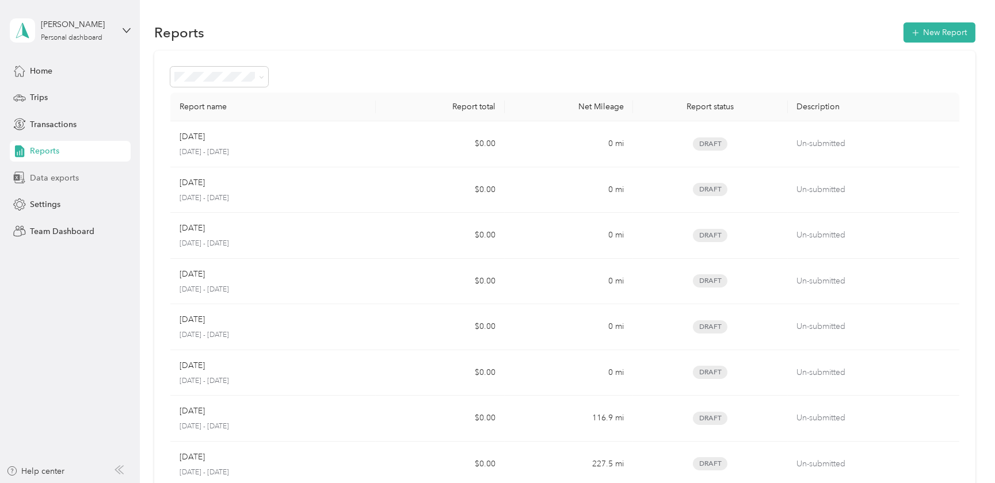
click at [35, 175] on span "Data exports" at bounding box center [54, 178] width 49 height 12
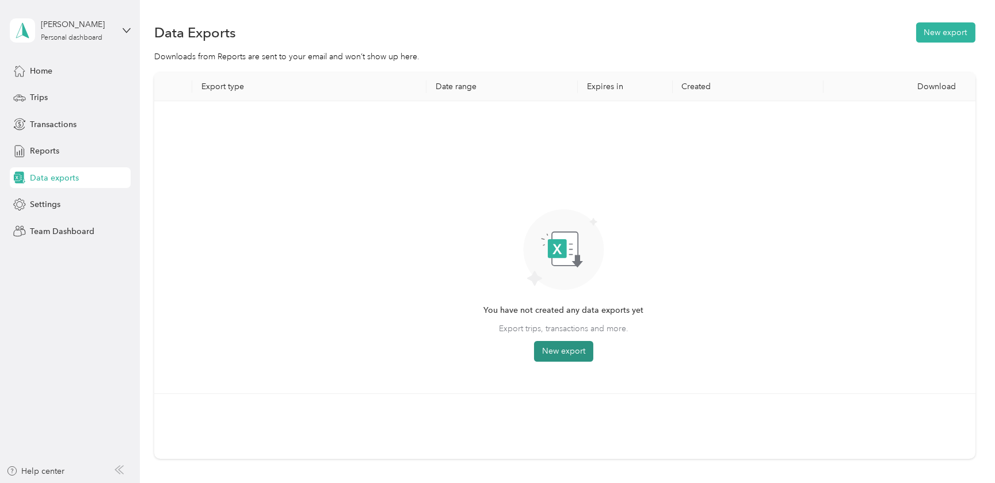
click at [563, 349] on button "New export" at bounding box center [563, 351] width 59 height 21
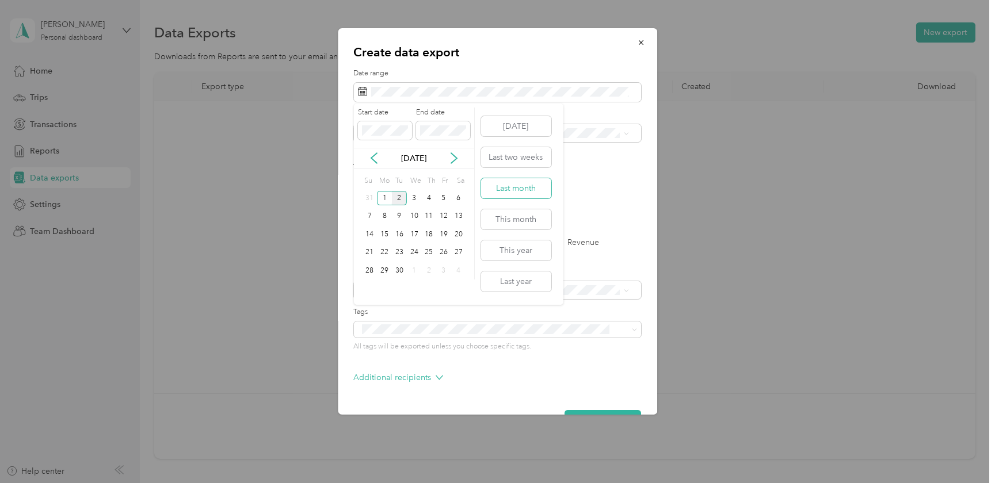
click at [515, 193] on button "Last month" at bounding box center [516, 188] width 70 height 20
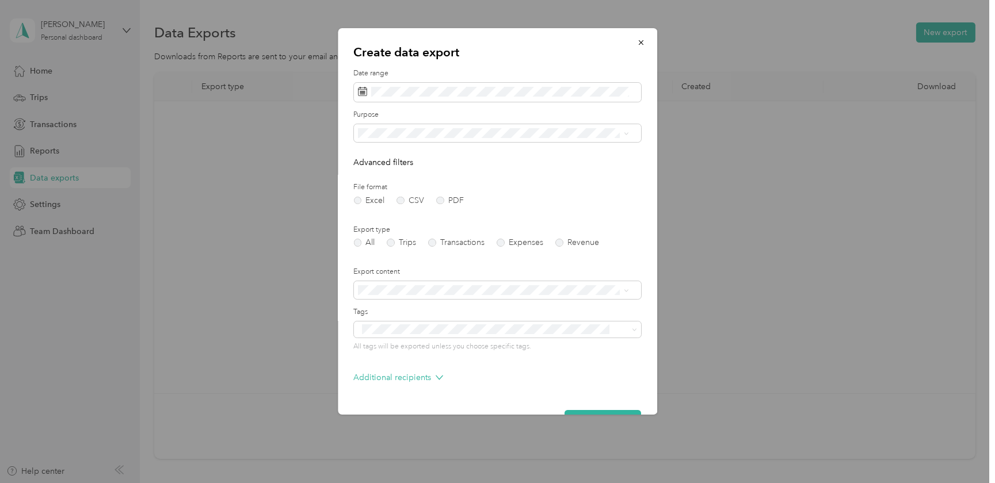
scroll to position [32, 0]
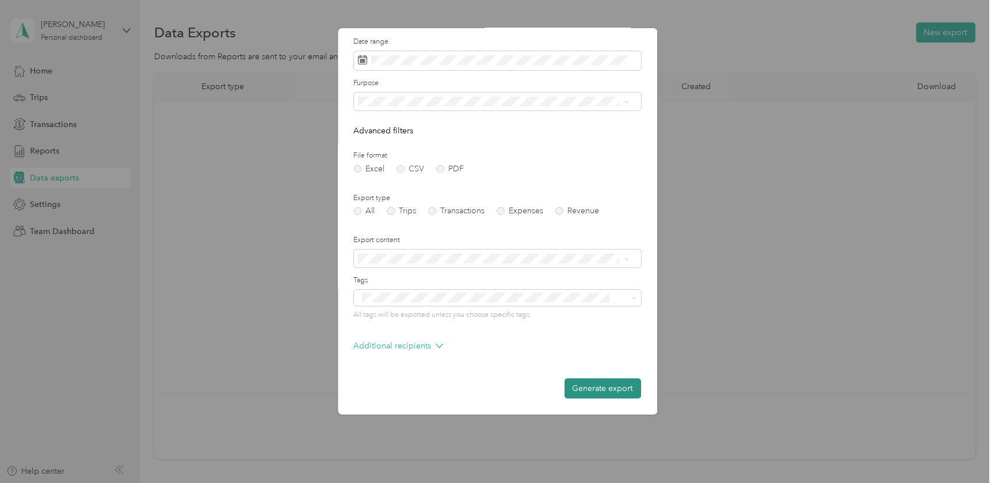
click at [594, 391] on button "Generate export" at bounding box center [602, 389] width 77 height 20
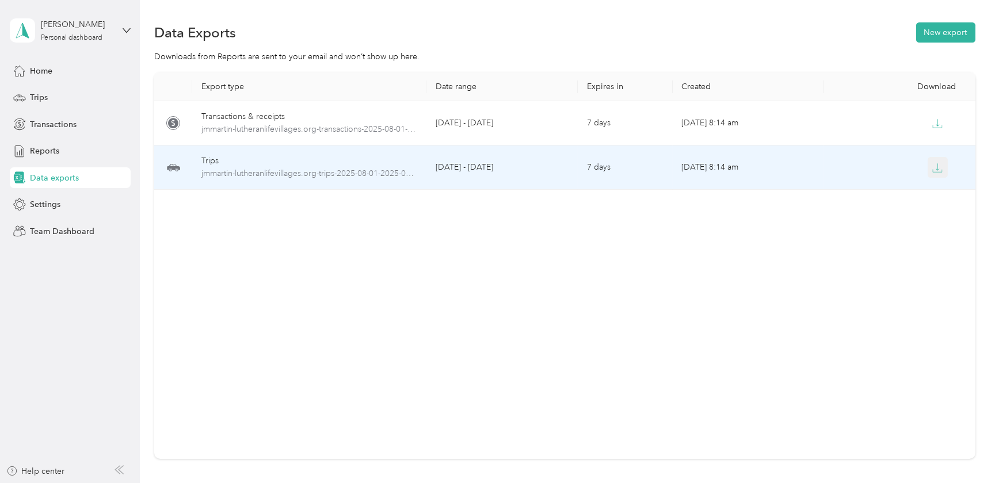
click at [938, 167] on icon "button" at bounding box center [937, 168] width 10 height 10
